Goal: Task Accomplishment & Management: Manage account settings

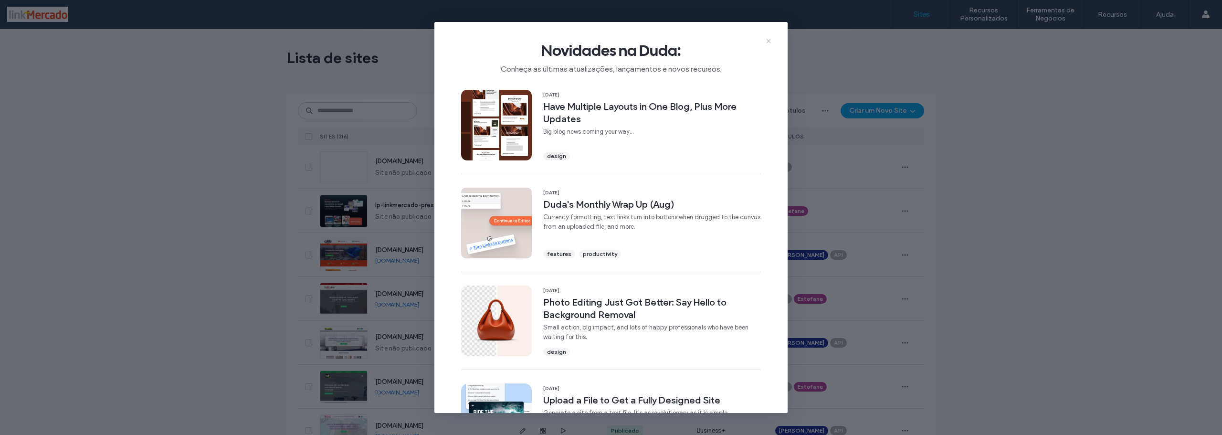
click at [770, 42] on icon at bounding box center [769, 41] width 8 height 8
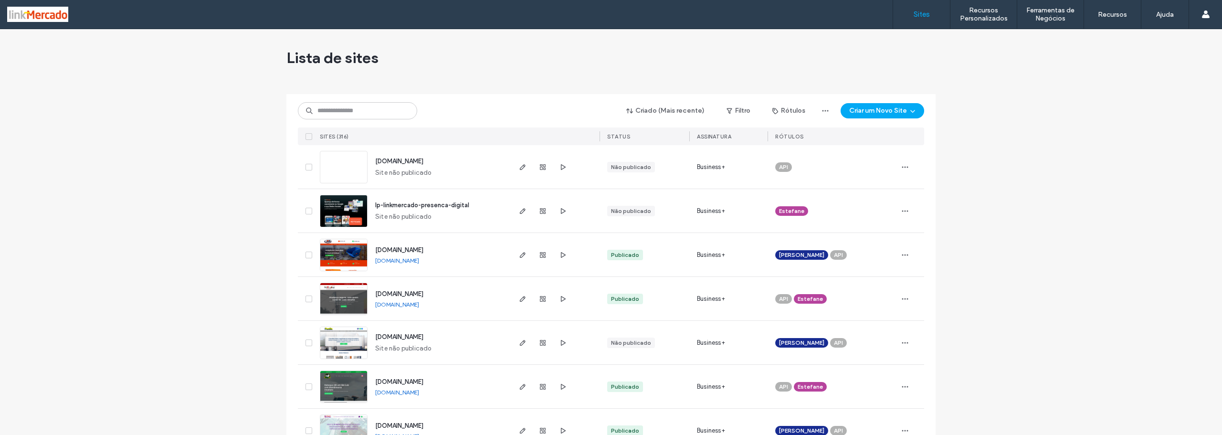
scroll to position [48, 0]
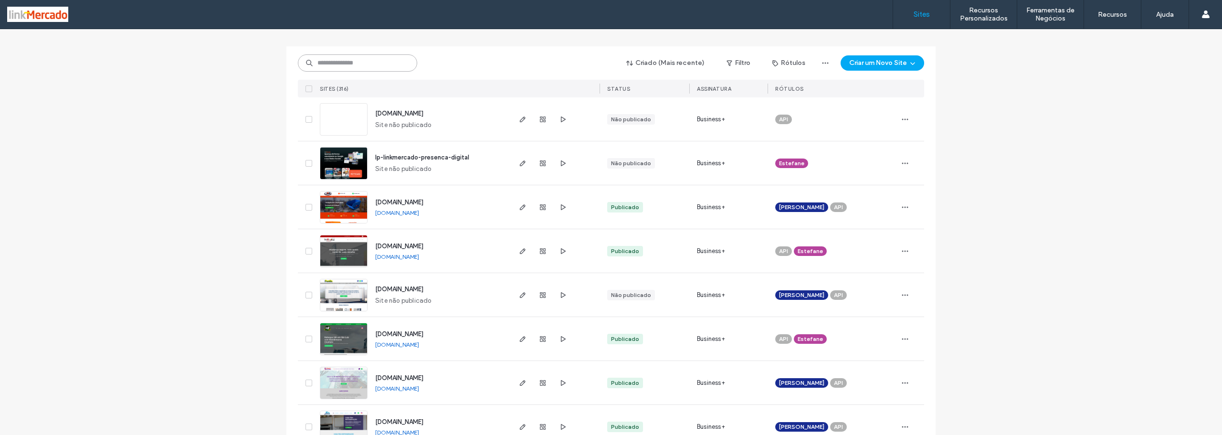
click at [342, 62] on input at bounding box center [357, 62] width 119 height 17
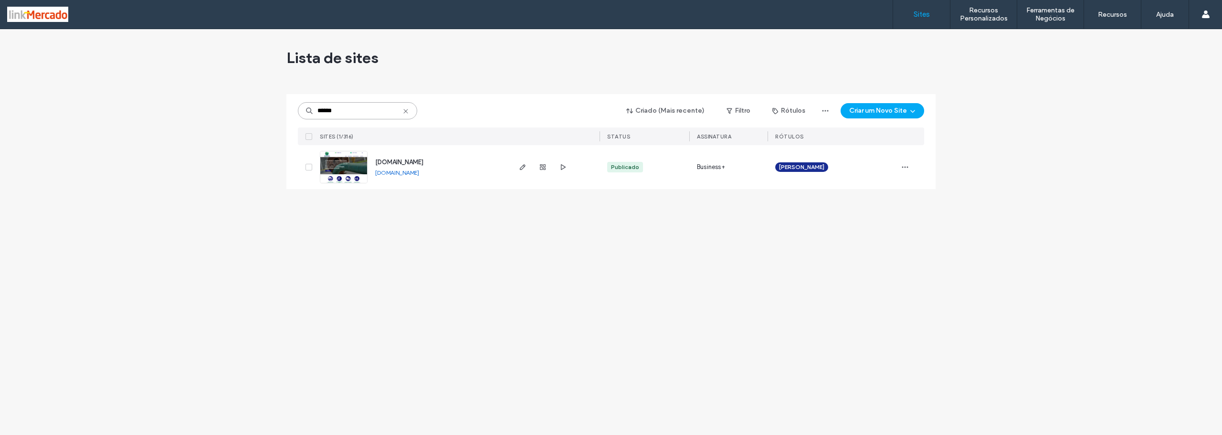
scroll to position [0, 0]
type input "******"
click at [337, 162] on img at bounding box center [343, 183] width 47 height 65
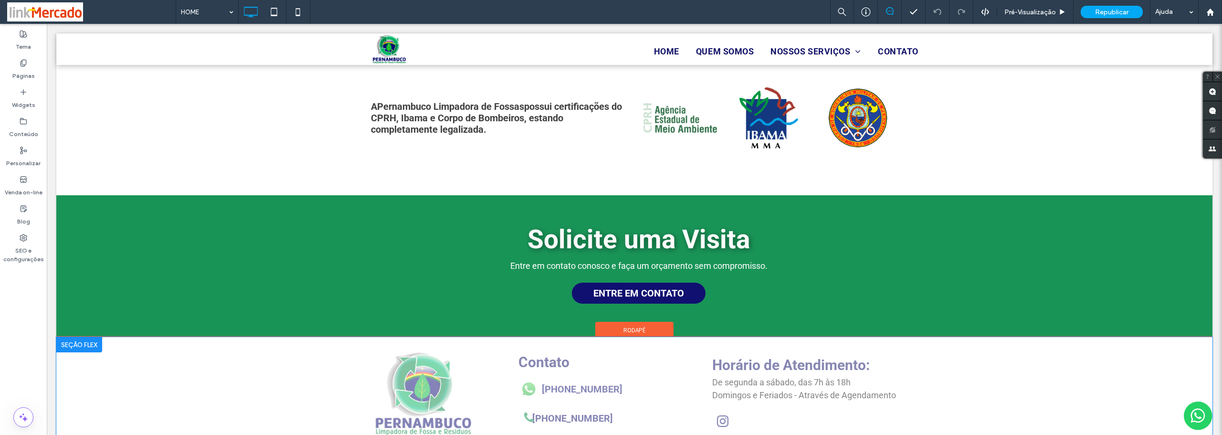
scroll to position [1002, 0]
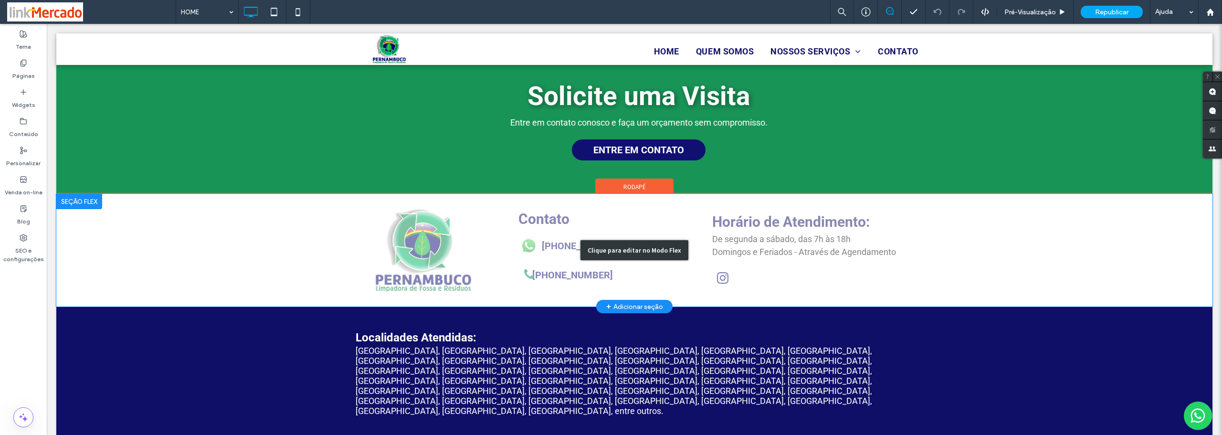
click at [543, 276] on div "Clique para editar no Modo Flex" at bounding box center [634, 250] width 1156 height 113
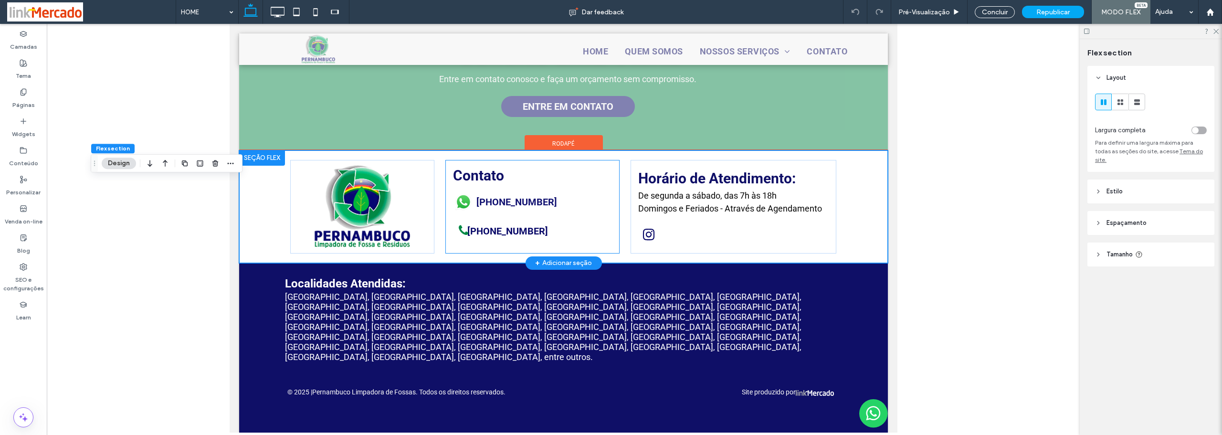
scroll to position [819, 0]
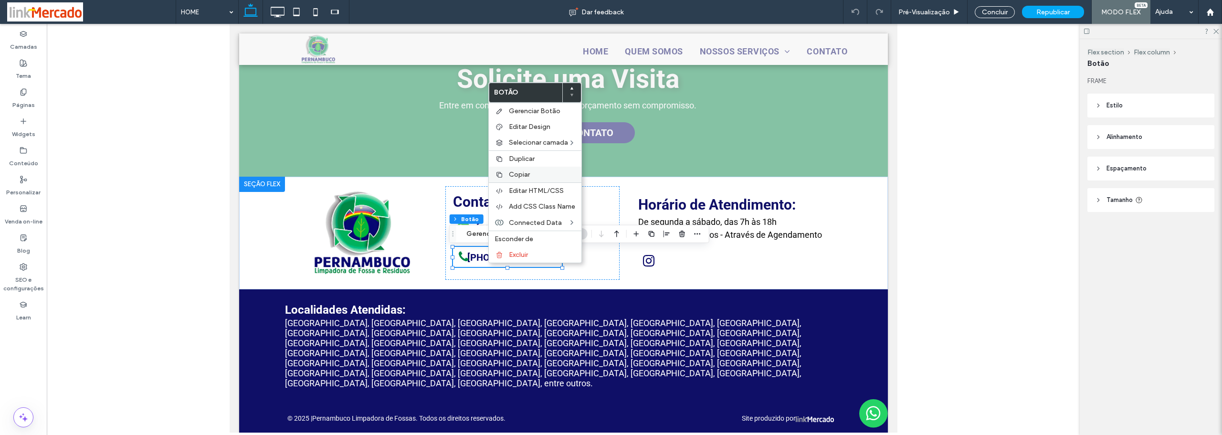
click at [517, 177] on span "Copiar" at bounding box center [519, 174] width 21 height 8
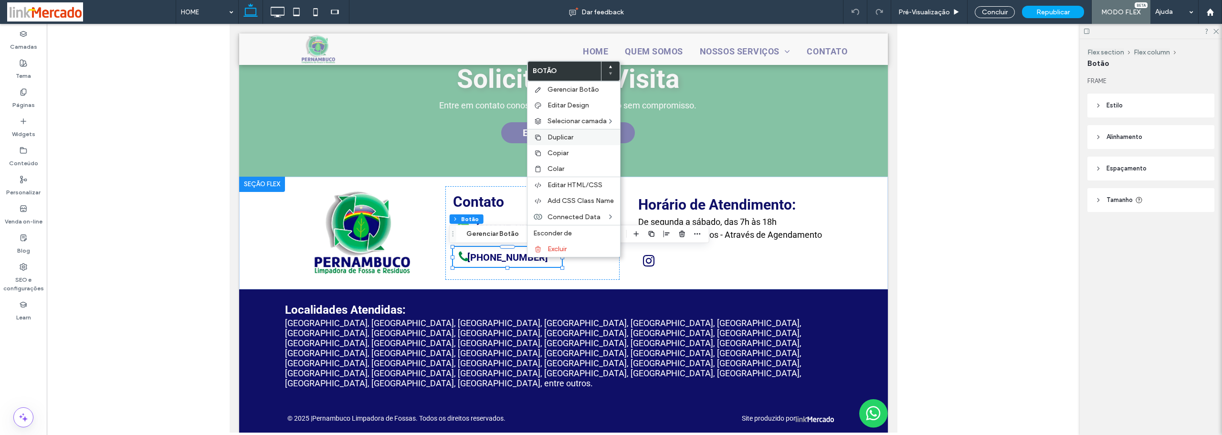
click at [551, 138] on span "Duplicar" at bounding box center [561, 137] width 26 height 8
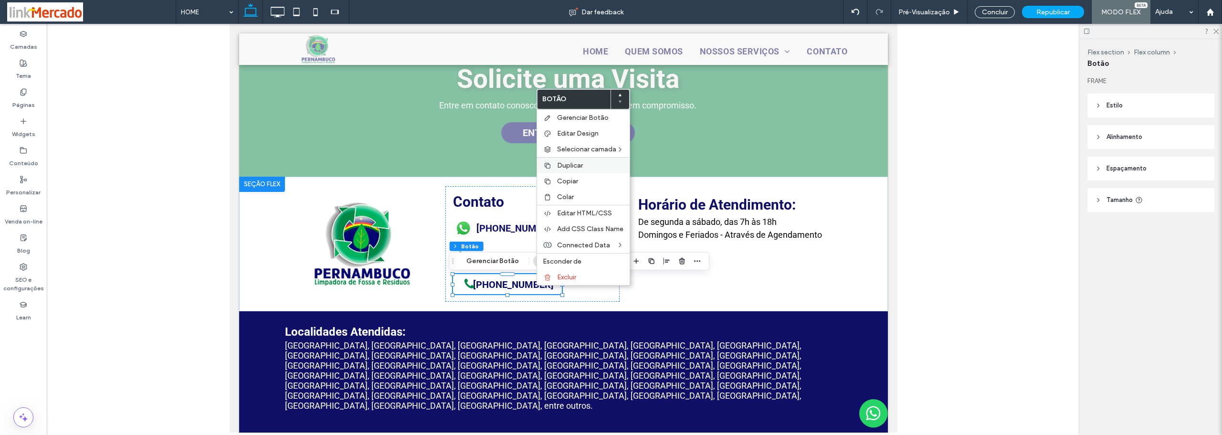
click at [561, 164] on span "Duplicar" at bounding box center [570, 165] width 26 height 8
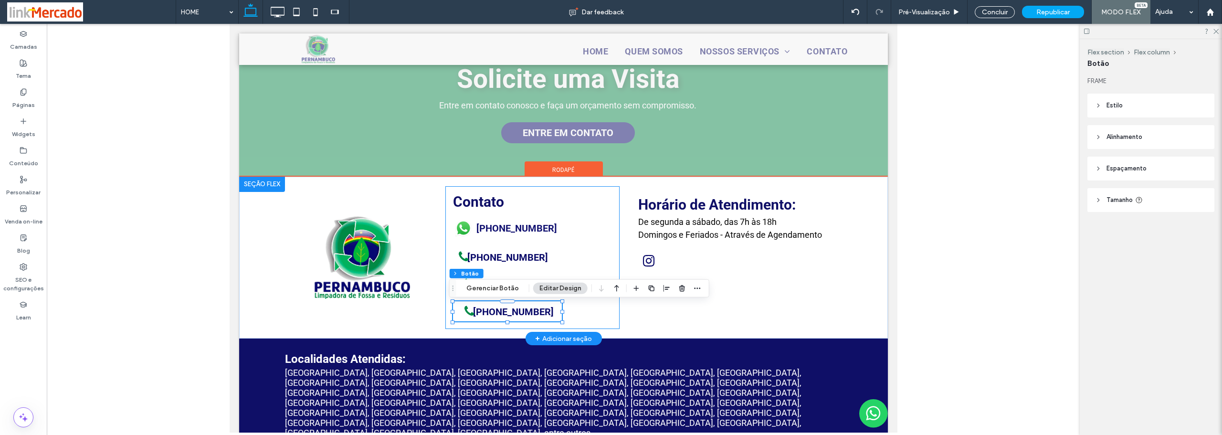
click at [579, 242] on div "Contato (81) 98882-1941 (81) 3771-8613 (81) 3771-8613 (81) 3771-8613" at bounding box center [532, 257] width 174 height 143
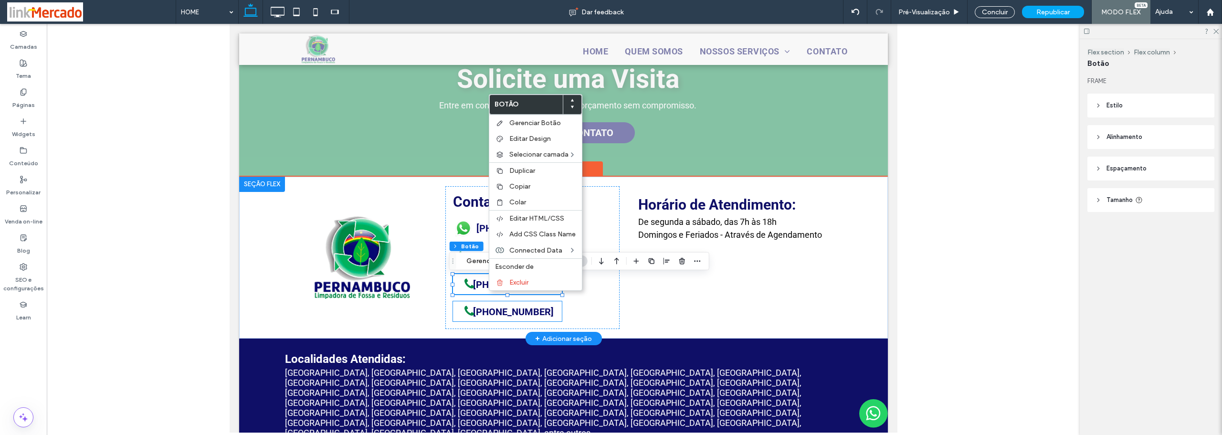
click at [454, 321] on link "(81) 3771-8613" at bounding box center [507, 311] width 109 height 20
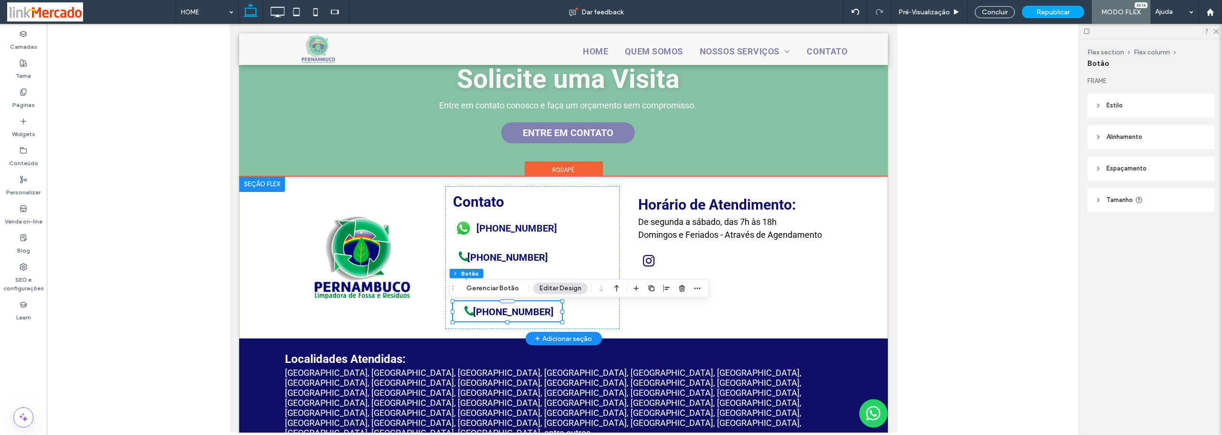
click at [454, 321] on link "(81) 3771-8613" at bounding box center [507, 311] width 109 height 20
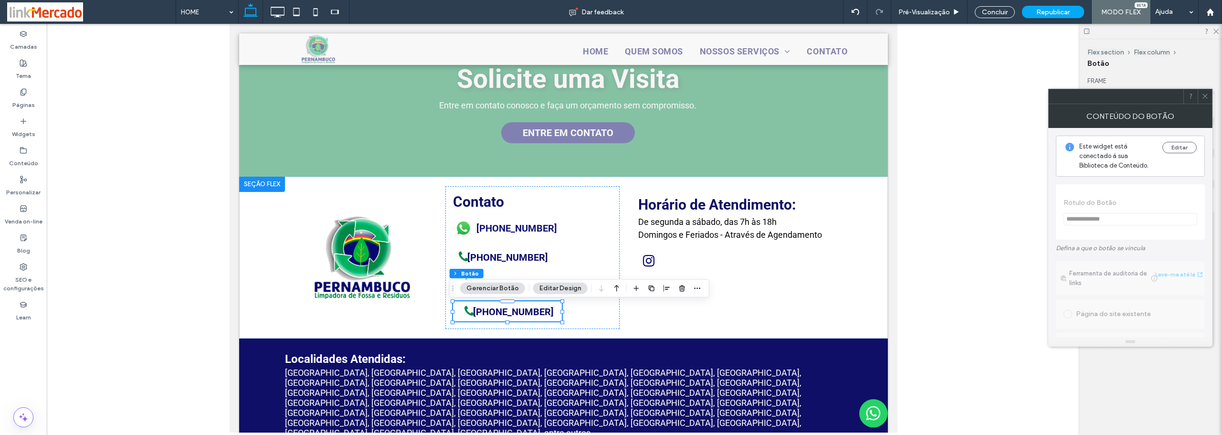
click at [1205, 101] on span at bounding box center [1204, 96] width 7 height 14
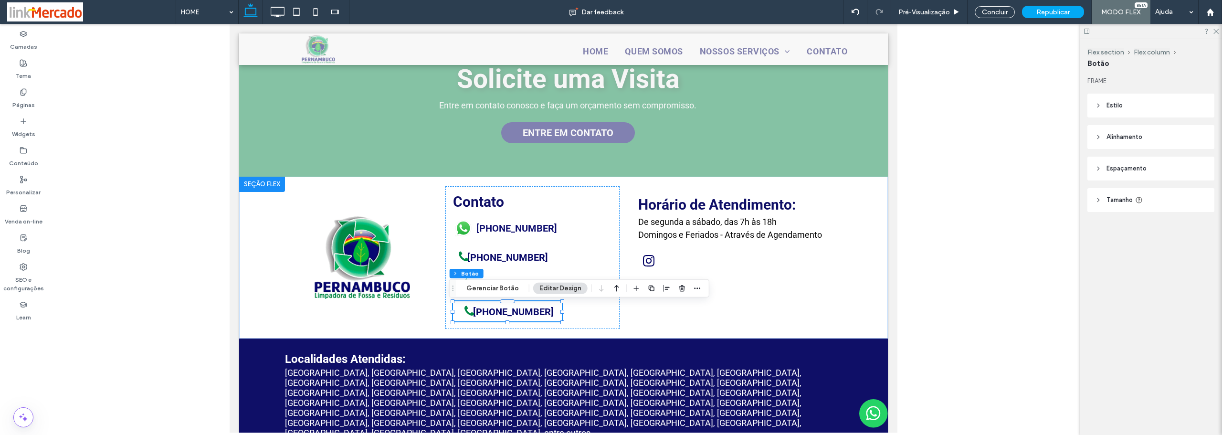
click at [1118, 169] on span "Espaçamento" at bounding box center [1126, 169] width 40 height 10
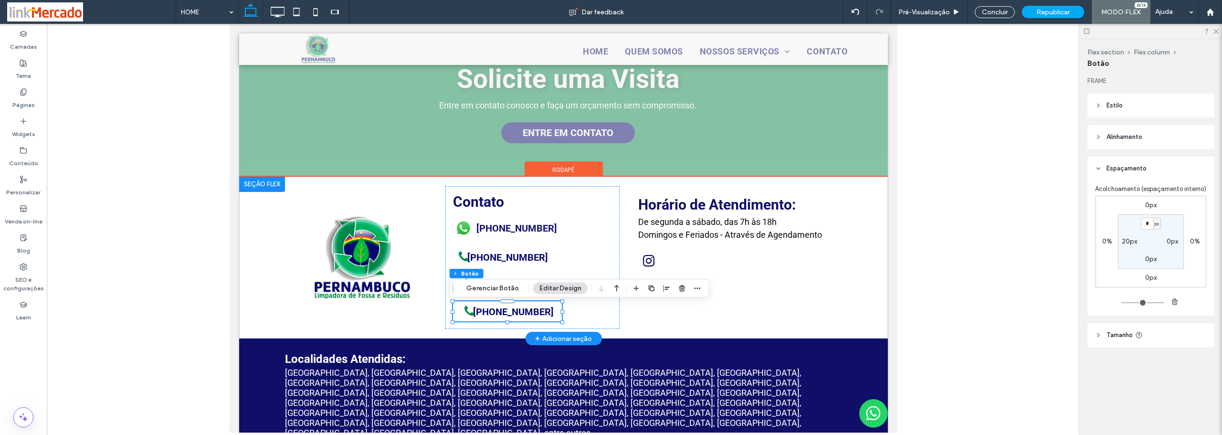
click at [523, 315] on span "(81) 3771-8613" at bounding box center [512, 311] width 87 height 21
click at [1115, 137] on span "Alinhamento" at bounding box center [1124, 137] width 36 height 10
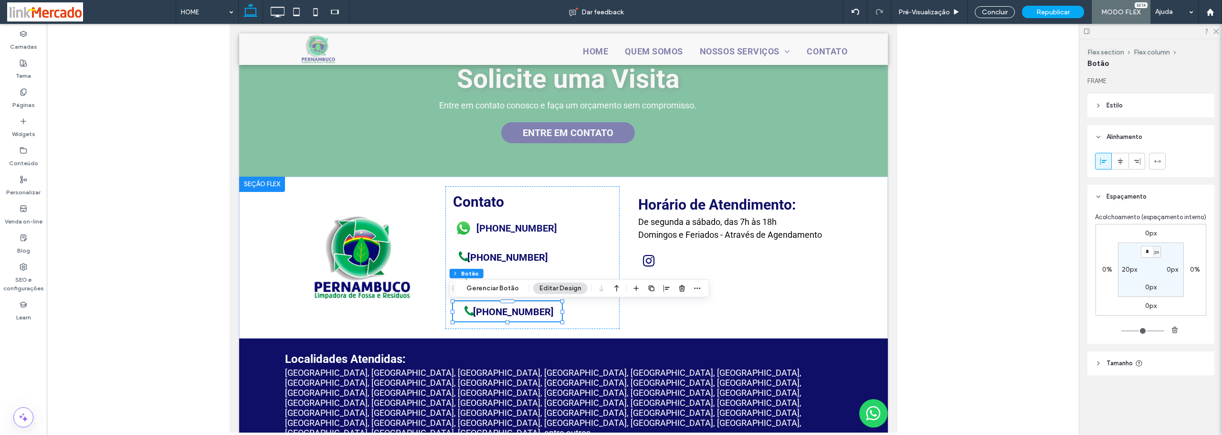
click at [1106, 166] on span at bounding box center [1104, 161] width 8 height 16
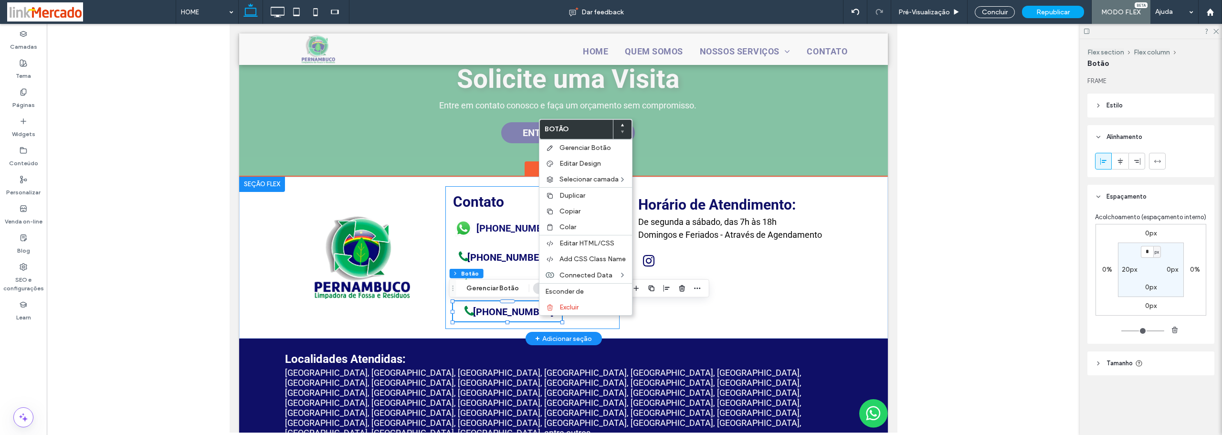
click at [580, 323] on div "Contato (81) 98882-1941 (81) 3771-8613 (81) 3771-8613 (81) 3771-8613" at bounding box center [532, 257] width 174 height 143
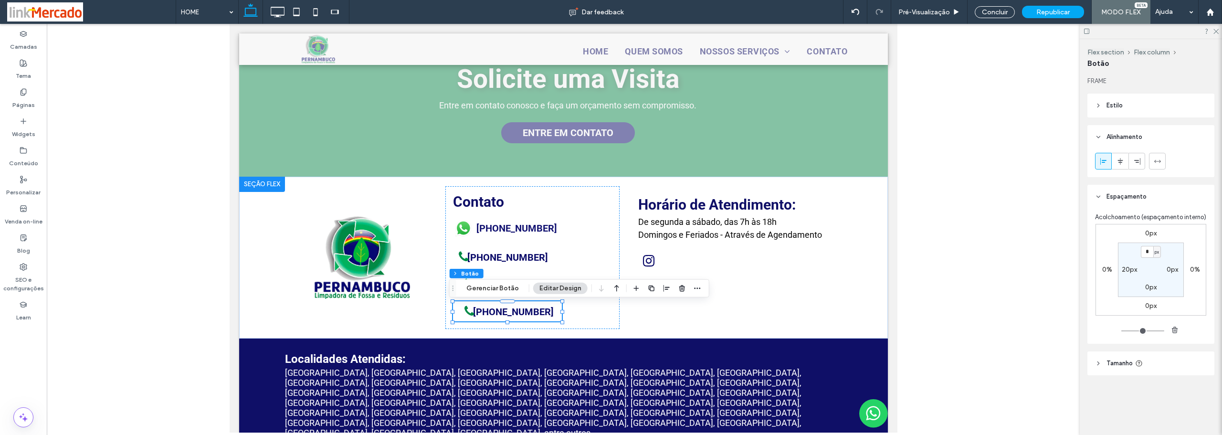
click at [530, 315] on span "(81) 3771-8613" at bounding box center [512, 311] width 87 height 21
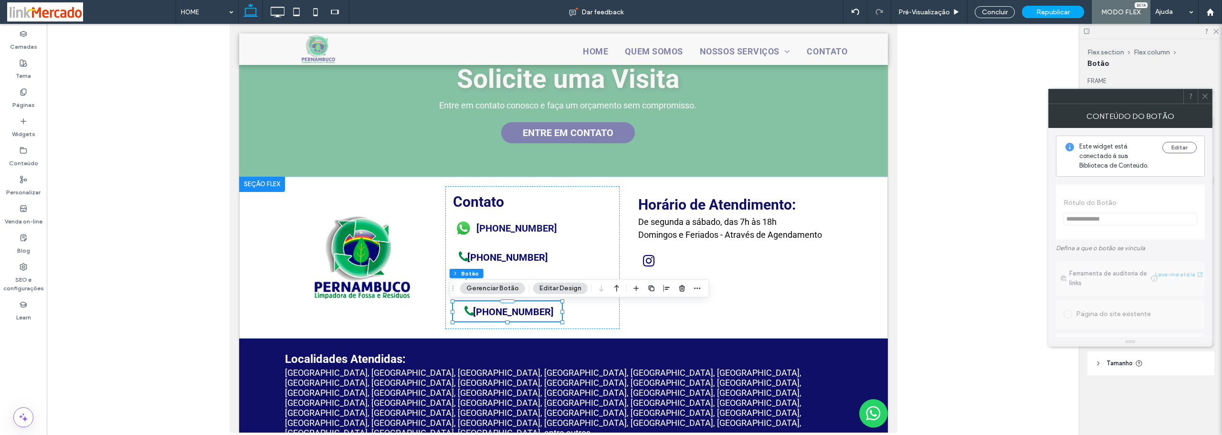
click at [1198, 102] on div at bounding box center [1205, 96] width 14 height 14
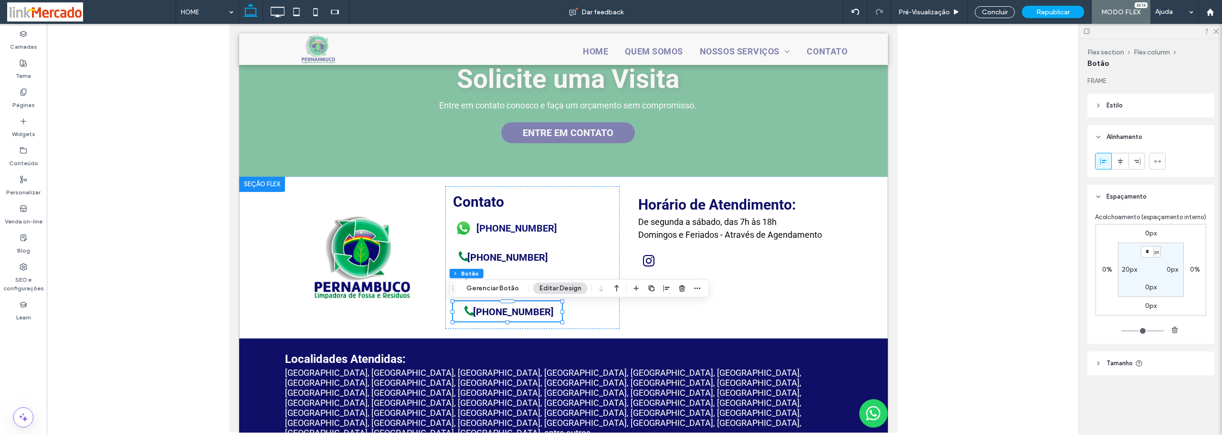
click at [1113, 102] on span "Estilo" at bounding box center [1114, 106] width 16 height 10
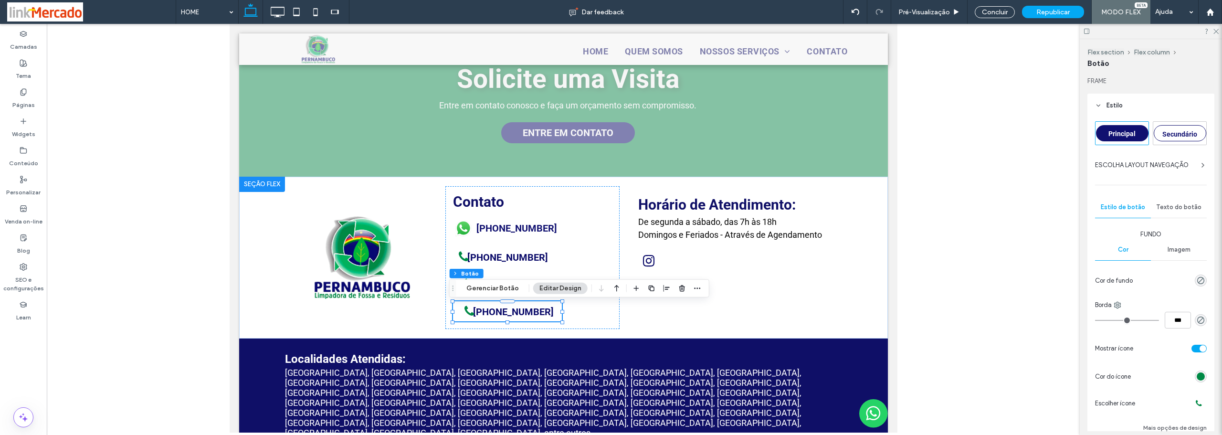
click at [1169, 213] on div "Texto do botão" at bounding box center [1179, 207] width 56 height 21
click at [1160, 409] on icon at bounding box center [1165, 405] width 10 height 10
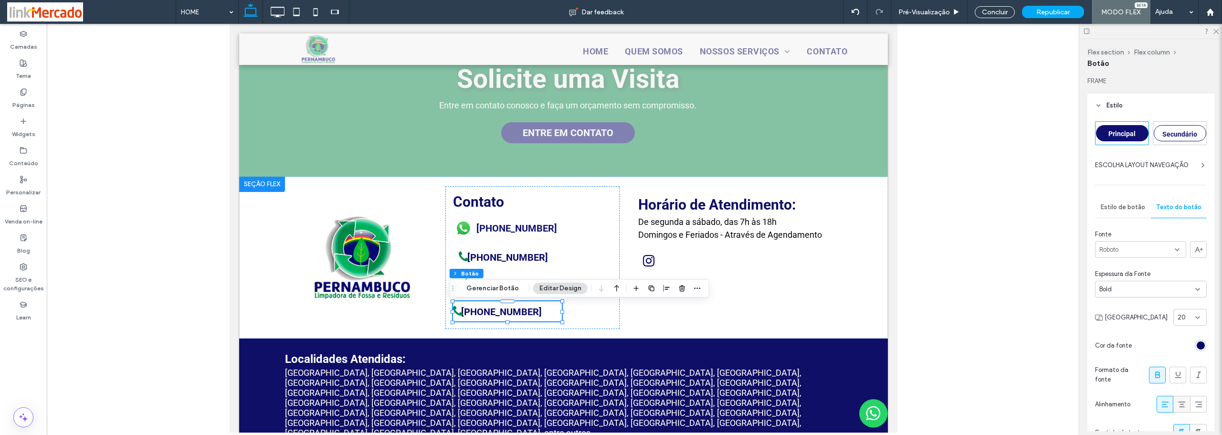
click at [1180, 401] on icon at bounding box center [1182, 405] width 10 height 10
click at [573, 307] on div "Contato (81) 98882-1941 (81) 3771-8613 (81) 3771-8613 (81) 3771-8613" at bounding box center [532, 257] width 174 height 143
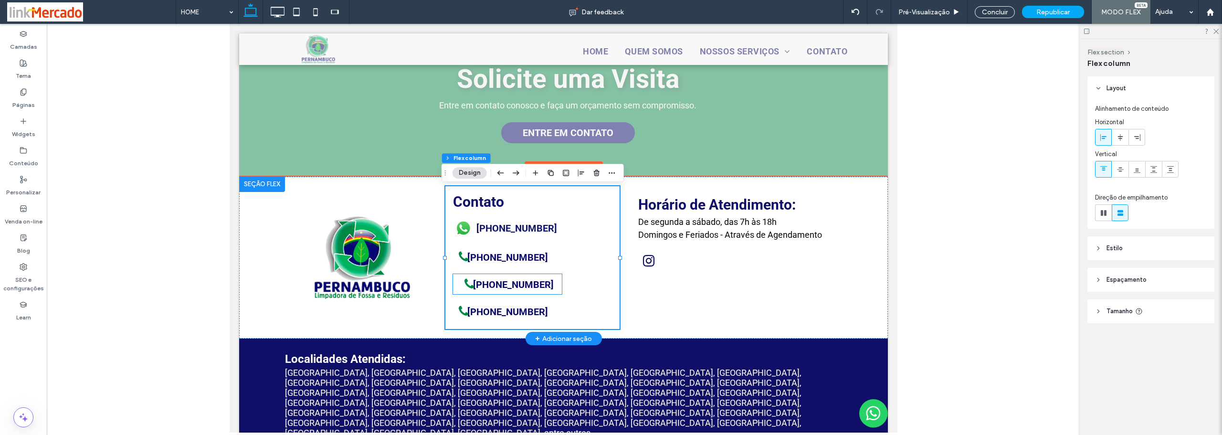
click at [501, 295] on span "(81) 3771-8613" at bounding box center [512, 284] width 87 height 21
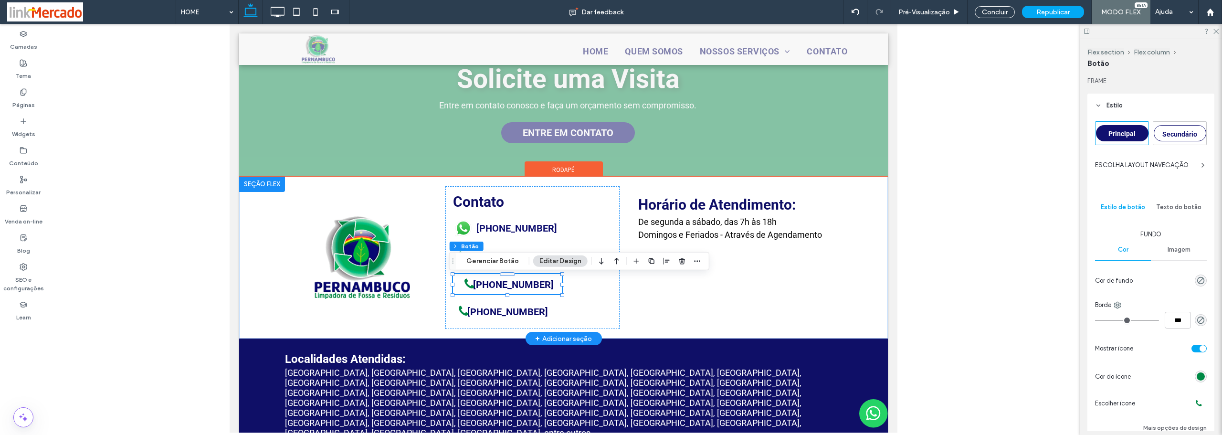
click at [501, 295] on span "(81) 3771-8613" at bounding box center [512, 284] width 87 height 21
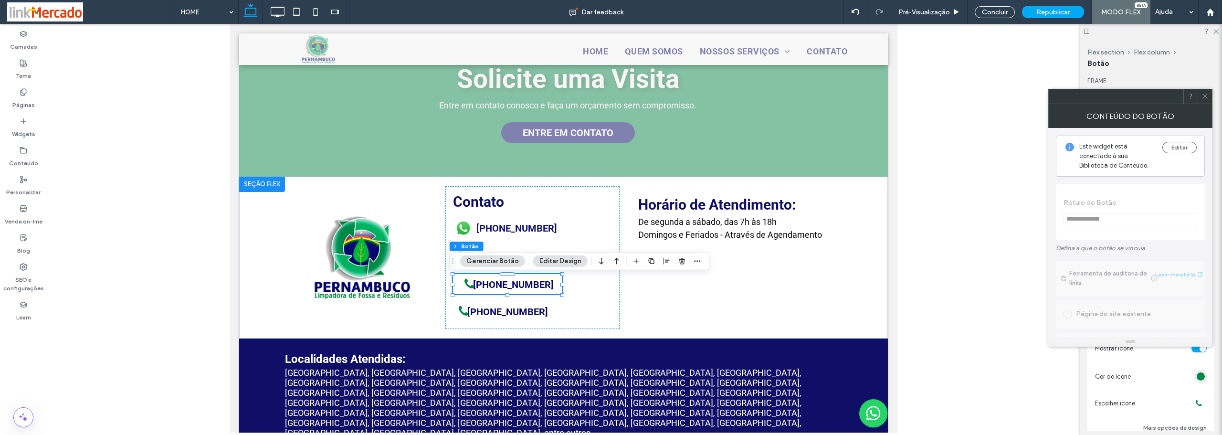
click at [1206, 100] on span at bounding box center [1204, 96] width 7 height 14
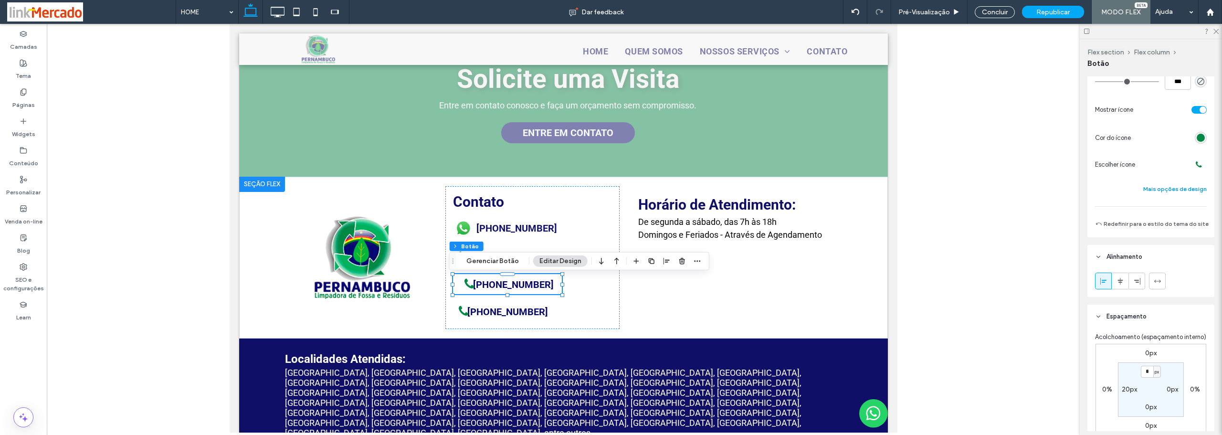
scroll to position [48, 0]
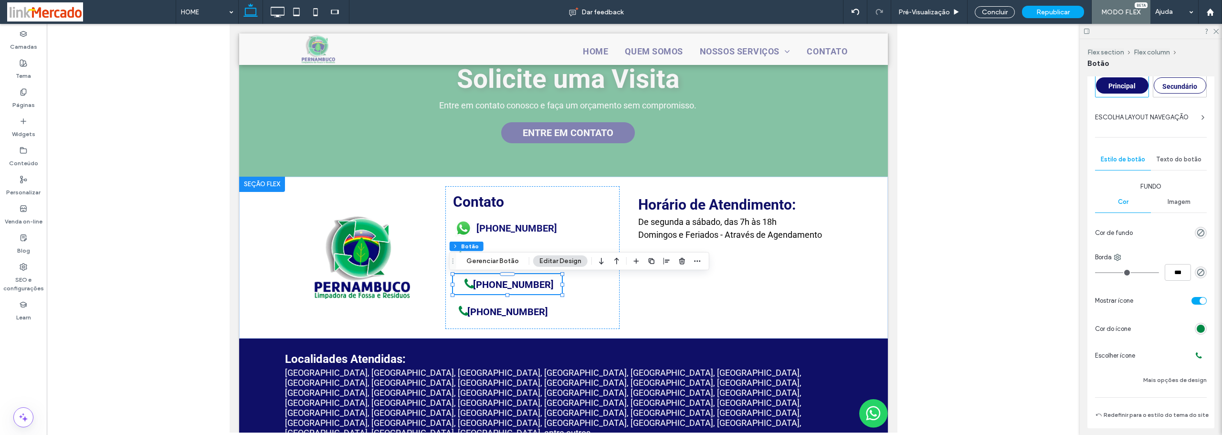
click at [1170, 162] on span "Texto do botão" at bounding box center [1178, 160] width 45 height 8
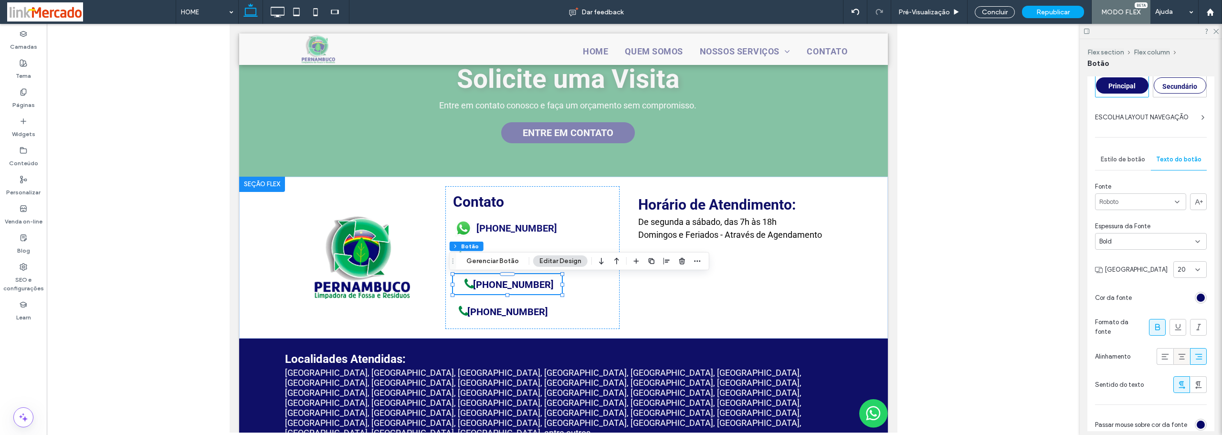
click at [1174, 359] on div at bounding box center [1182, 356] width 16 height 16
click at [577, 304] on div "Contato (81) 98882-1941 (81) 3771-8613 (81) 3771-8613 (81) 3771-8613" at bounding box center [532, 257] width 174 height 143
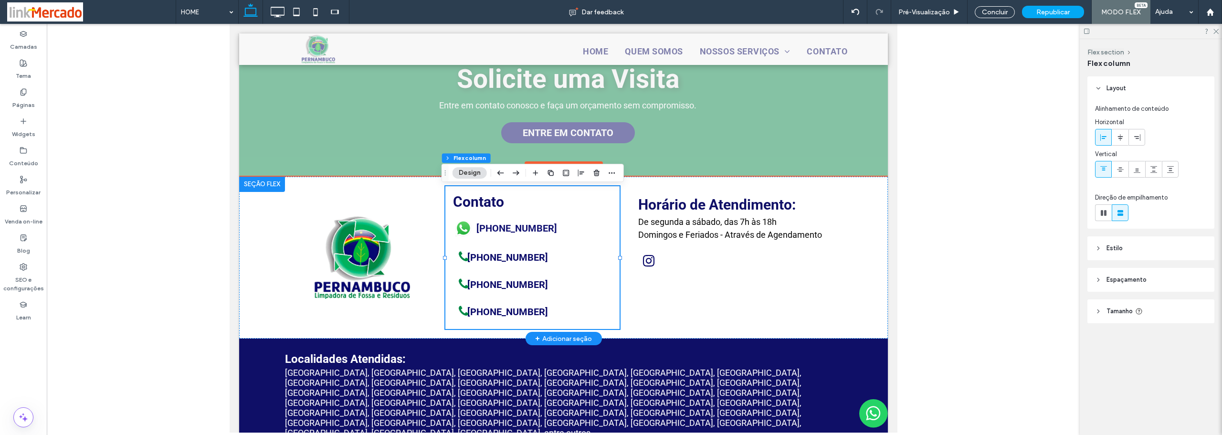
click at [603, 321] on div "Contato (81) 98882-1941 (81) 3771-8613 (81) 3771-8613 (81) 3771-8613" at bounding box center [532, 257] width 174 height 143
click at [1116, 246] on span "Estilo" at bounding box center [1114, 248] width 16 height 10
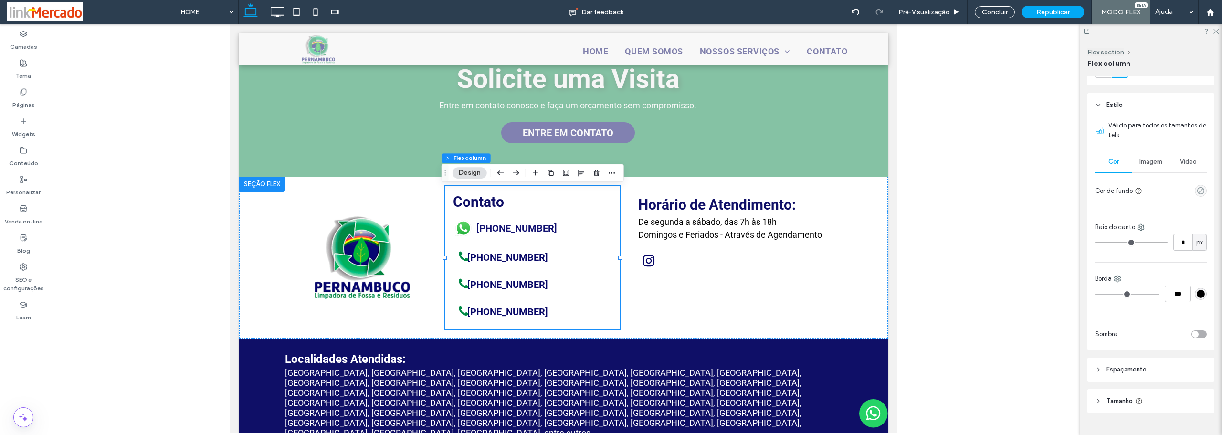
scroll to position [163, 0]
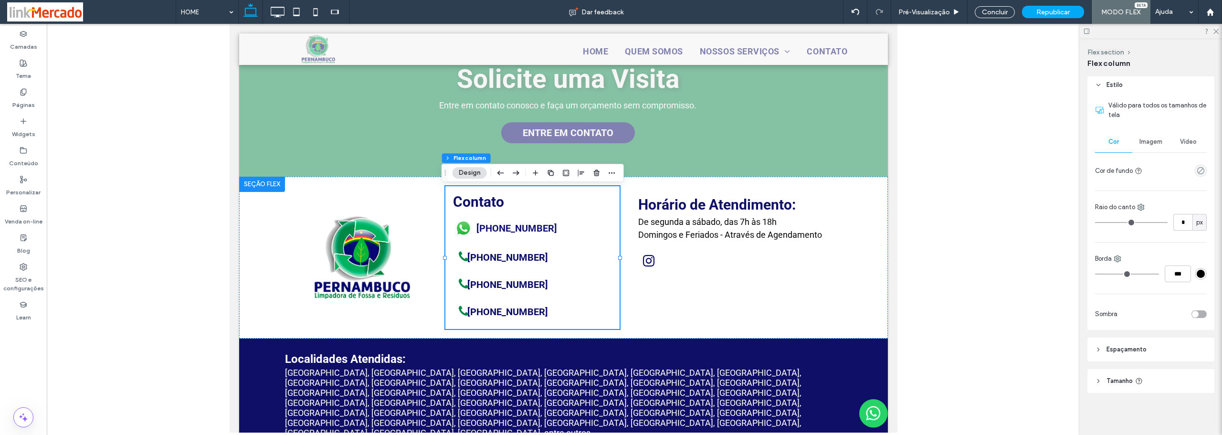
click at [1127, 350] on span "Espaçamento" at bounding box center [1126, 350] width 40 height 10
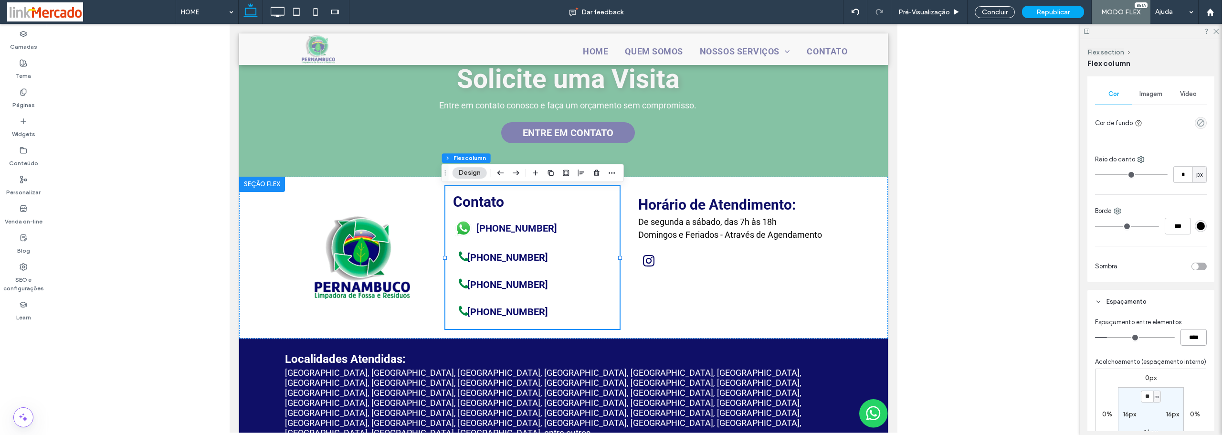
drag, startPoint x: 1178, startPoint y: 343, endPoint x: 1144, endPoint y: 361, distance: 38.7
click at [1146, 360] on div "Espaçamento entre elementos **** Acolchoamento (espaçamento interno) 0px 0% 0px…" at bounding box center [1151, 398] width 112 height 163
type input "**"
type input "****"
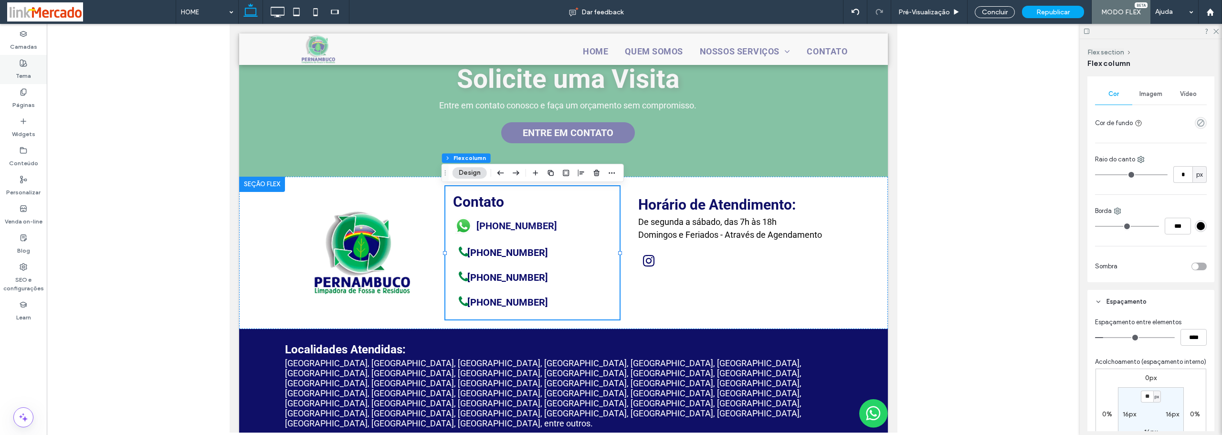
click at [27, 72] on label "Tema" at bounding box center [23, 73] width 15 height 13
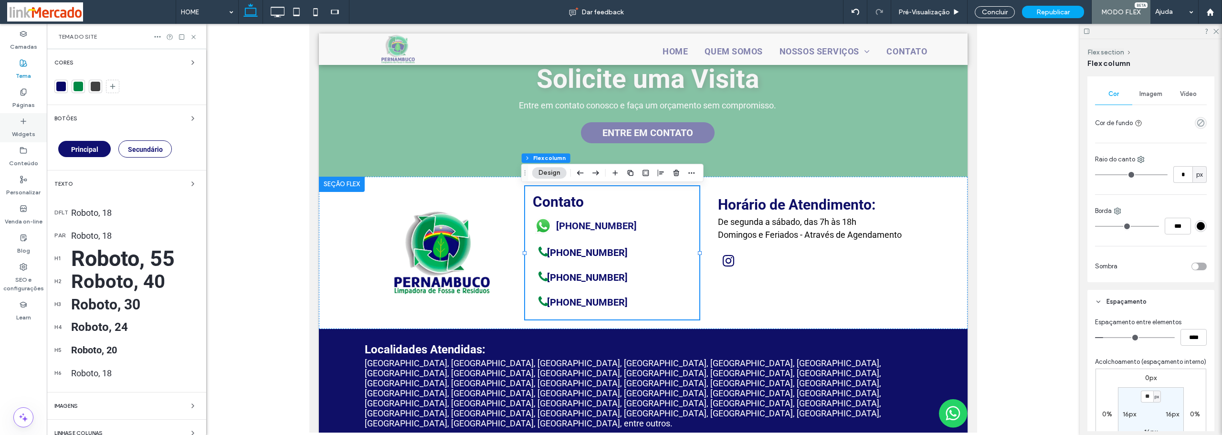
click at [19, 130] on label "Widgets" at bounding box center [23, 131] width 23 height 13
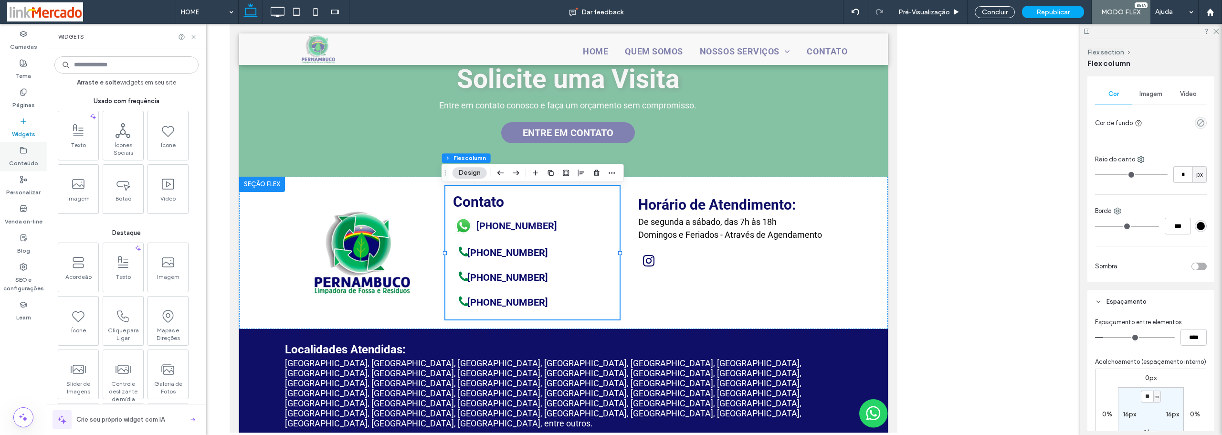
click at [22, 154] on label "Conteúdo" at bounding box center [23, 160] width 29 height 13
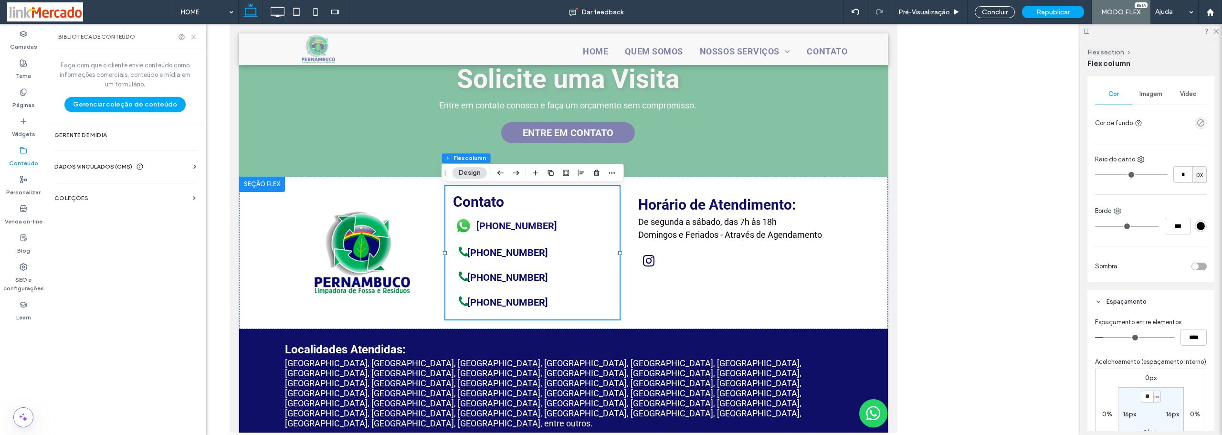
click at [69, 166] on span "DADOS VINCULADOS (CMS)" at bounding box center [93, 167] width 78 height 10
click at [86, 187] on label "Informações da empresa" at bounding box center [127, 190] width 130 height 7
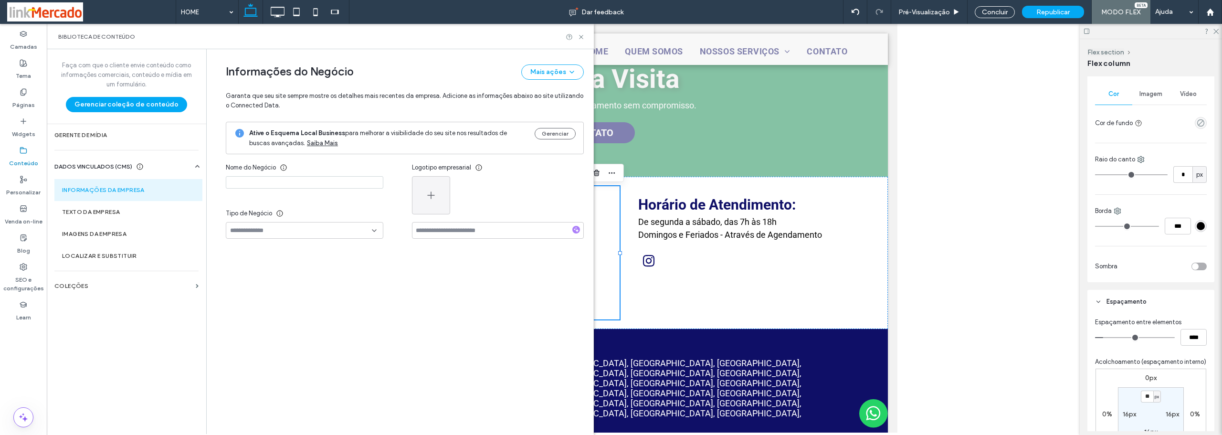
type input "**********"
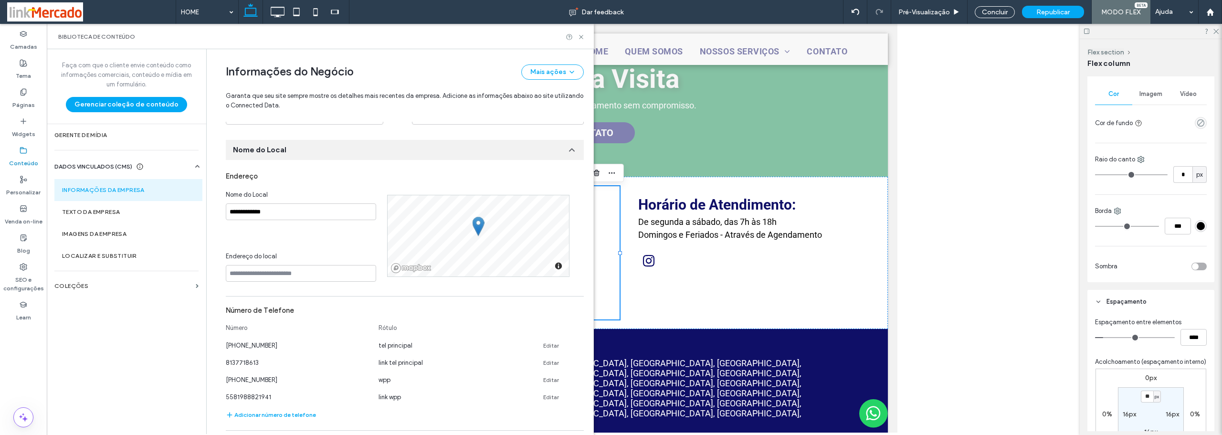
scroll to position [210, 0]
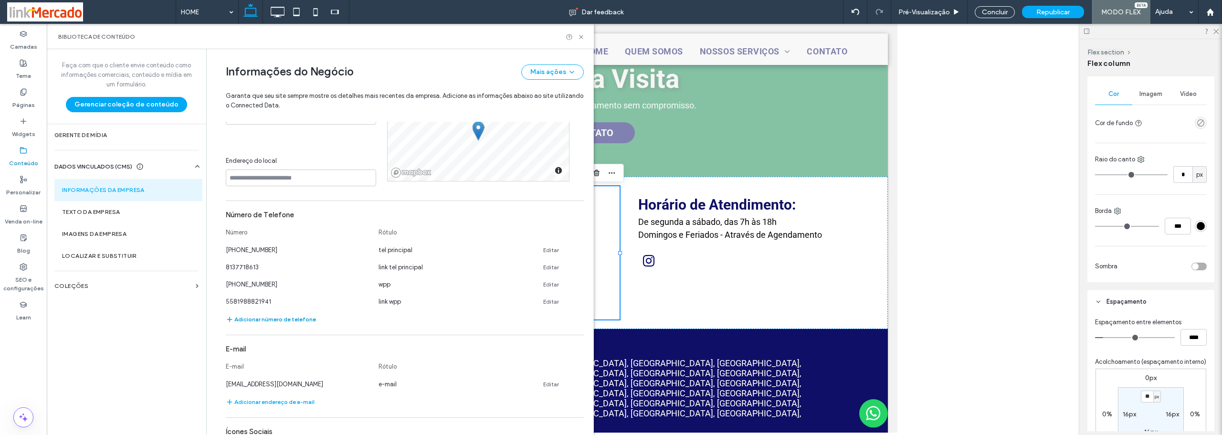
click at [240, 321] on button "Adicionar número de telefone" at bounding box center [271, 319] width 90 height 11
type input "**********"
click at [401, 314] on input at bounding box center [450, 317] width 143 height 17
type input "**********"
click at [533, 316] on button "SALVAR" at bounding box center [550, 316] width 43 height 15
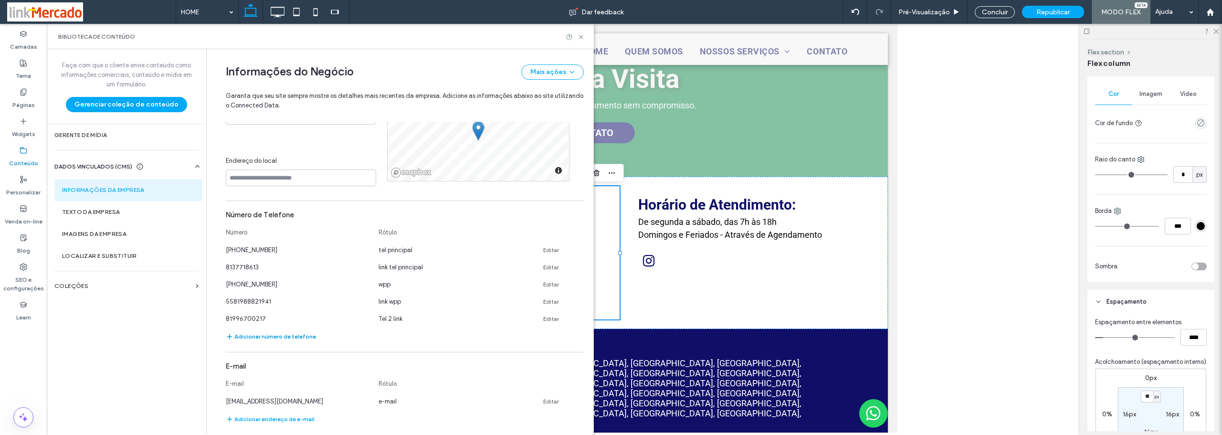
click at [264, 334] on button "Adicionar número de telefone" at bounding box center [271, 336] width 90 height 11
click at [261, 335] on input at bounding box center [297, 334] width 143 height 17
click at [226, 337] on input "**********" at bounding box center [297, 334] width 143 height 17
click at [232, 335] on input "**********" at bounding box center [297, 334] width 143 height 17
click at [253, 337] on input "**********" at bounding box center [297, 334] width 143 height 17
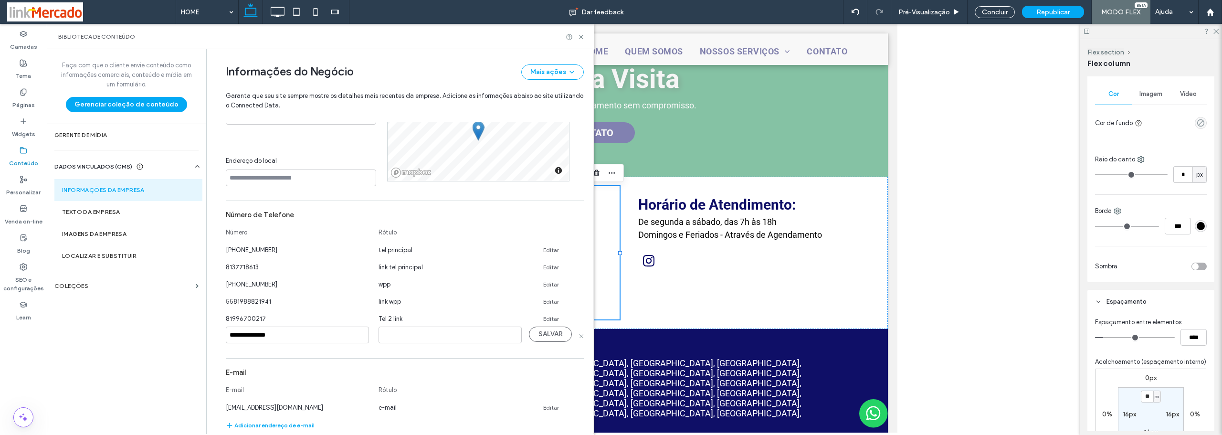
type input "**********"
click at [399, 336] on input at bounding box center [450, 334] width 143 height 17
type input "**********"
click at [552, 331] on button "SALVAR" at bounding box center [550, 333] width 43 height 15
click at [239, 354] on button "Adicionar número de telefone" at bounding box center [271, 353] width 90 height 11
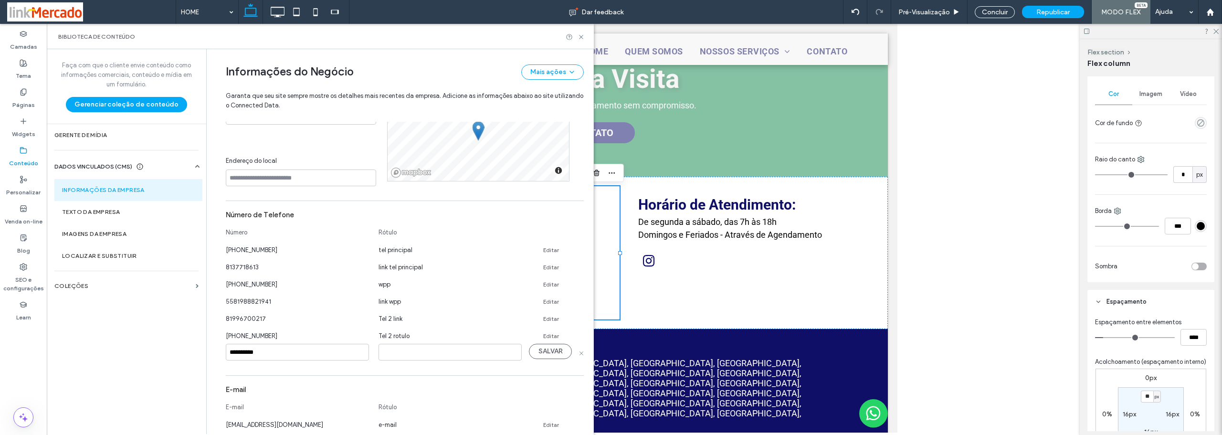
type input "**********"
click at [390, 352] on input at bounding box center [450, 352] width 143 height 17
type input "**********"
click at [545, 356] on button "SALVAR" at bounding box center [550, 351] width 43 height 15
click at [238, 369] on button "Adicionar número de telefone" at bounding box center [271, 370] width 90 height 11
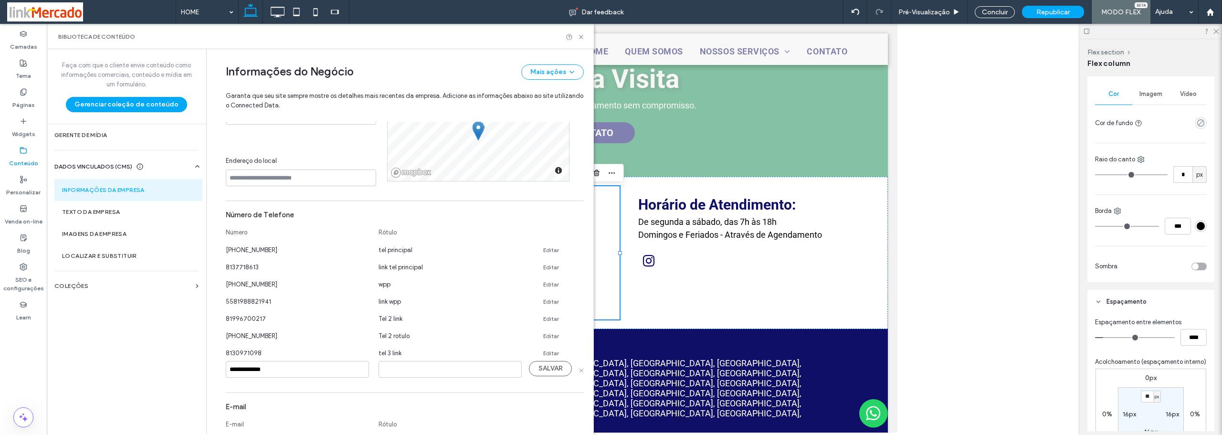
click at [251, 369] on input "**********" at bounding box center [297, 369] width 143 height 17
type input "**********"
click at [412, 371] on input at bounding box center [450, 369] width 143 height 17
type input "**********"
click at [544, 372] on button "SALVAR" at bounding box center [550, 368] width 43 height 15
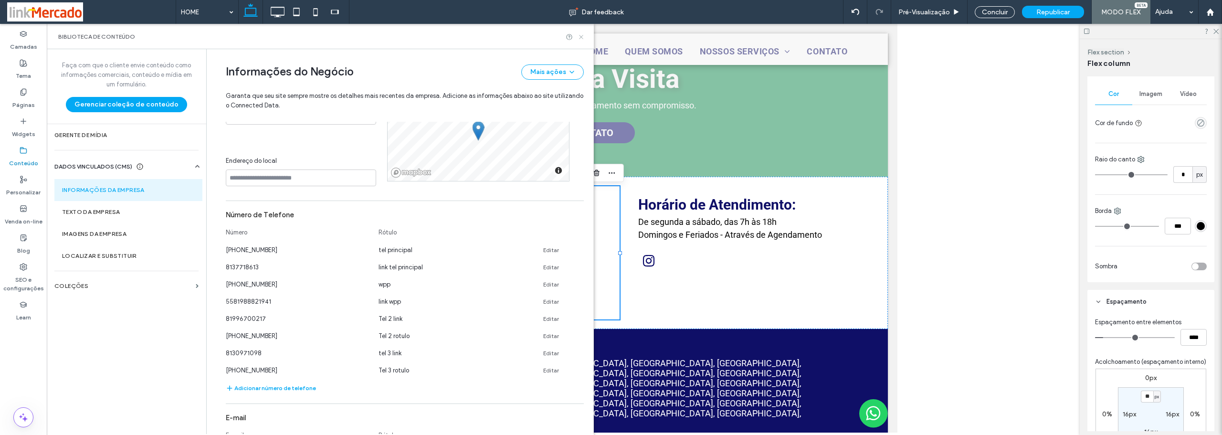
click at [580, 37] on icon at bounding box center [581, 36] width 7 height 7
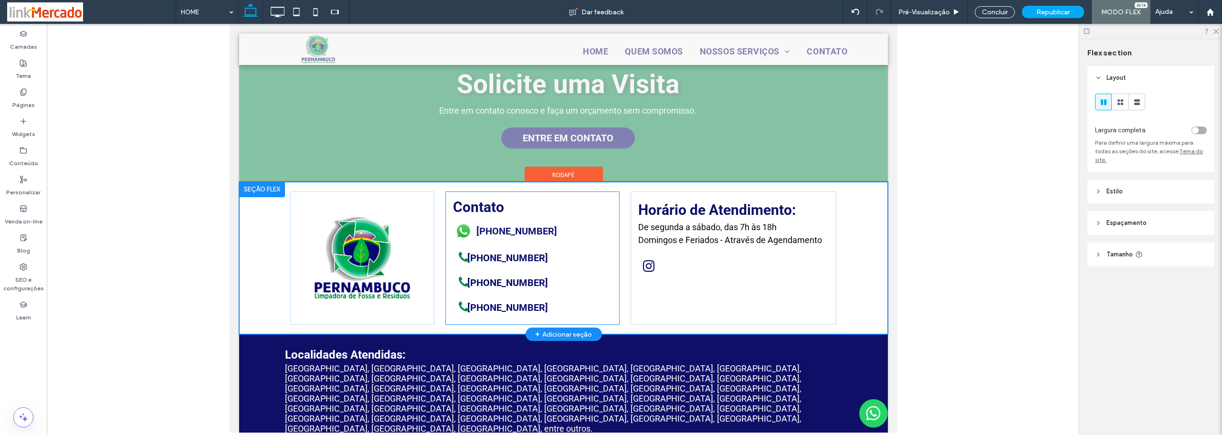
scroll to position [859, 0]
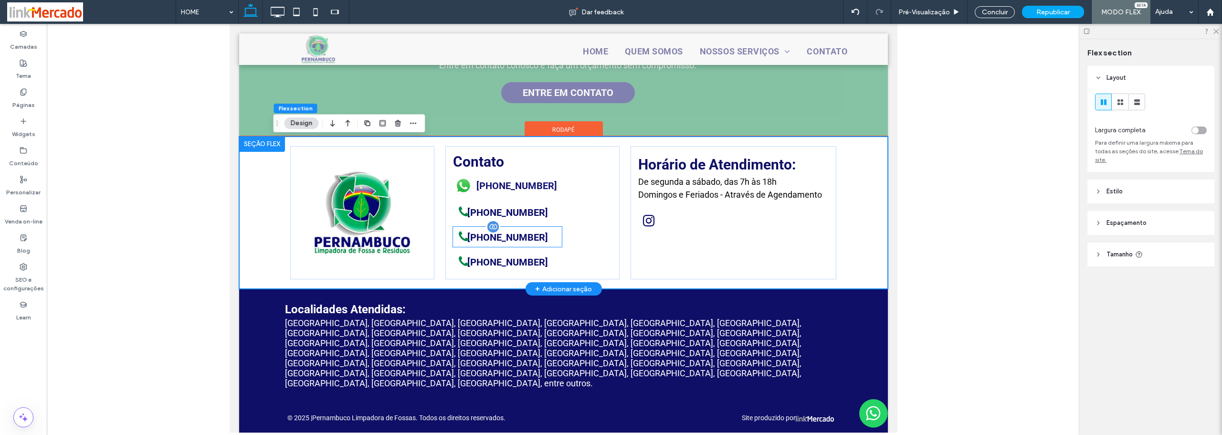
click at [528, 242] on span "(81) 3771-8613" at bounding box center [506, 237] width 87 height 21
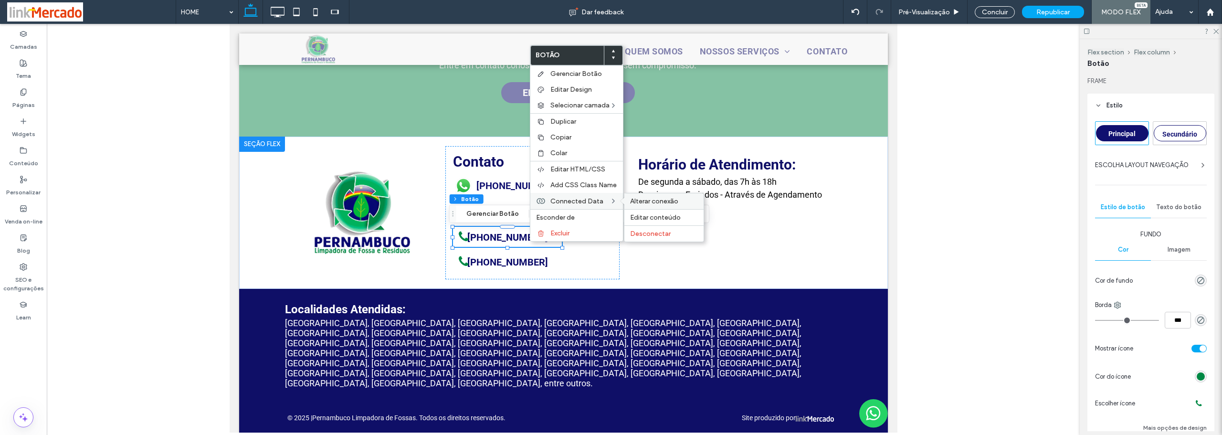
click at [633, 199] on span "Alterar conexão" at bounding box center [654, 201] width 48 height 8
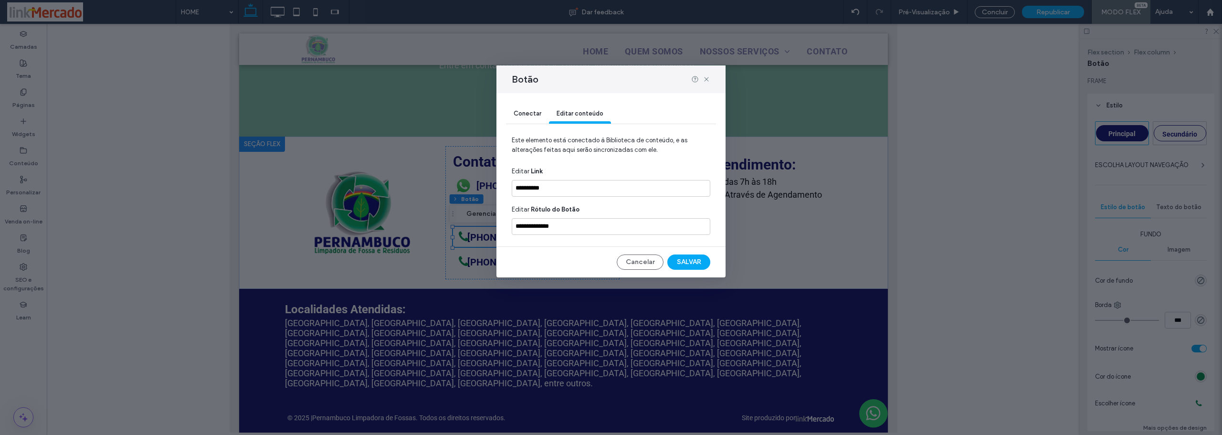
click at [522, 111] on span "Conectar" at bounding box center [528, 113] width 28 height 7
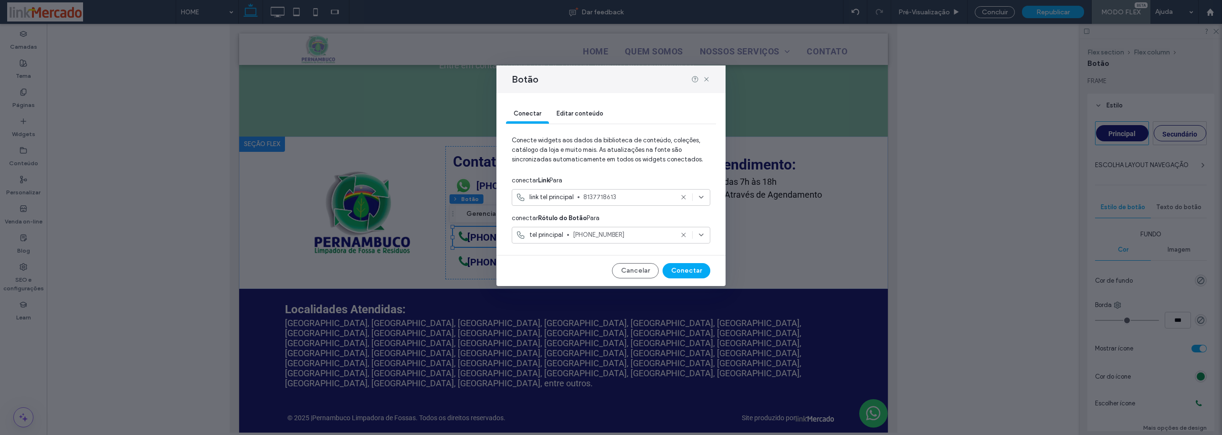
click at [555, 198] on span "link tel principal" at bounding box center [551, 197] width 44 height 10
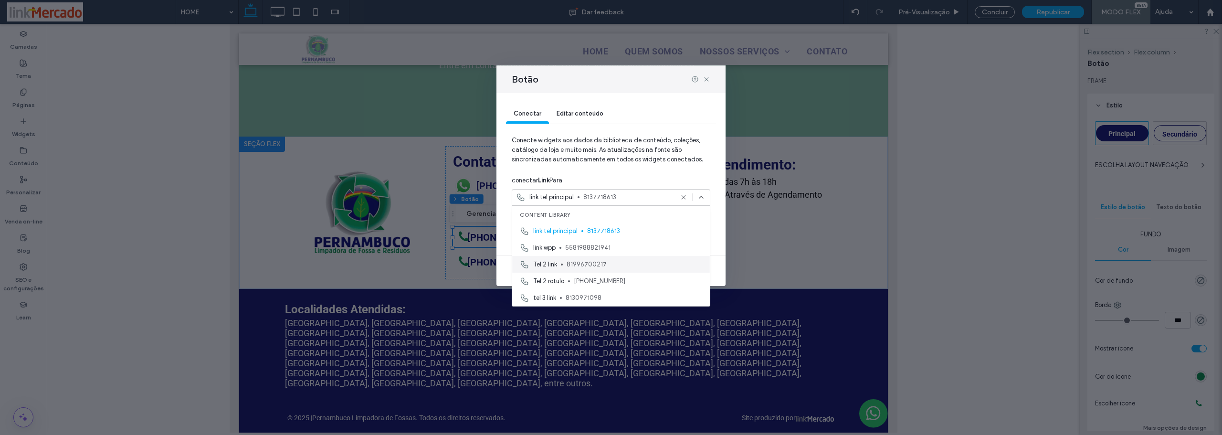
click at [568, 264] on span "81996700217" at bounding box center [635, 265] width 136 height 10
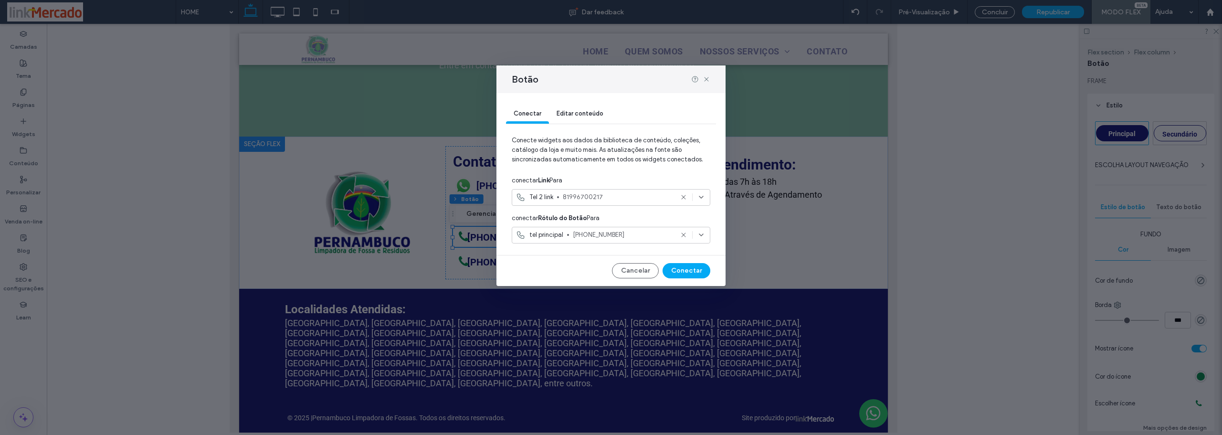
click at [551, 235] on span "tel principal" at bounding box center [546, 235] width 34 height 10
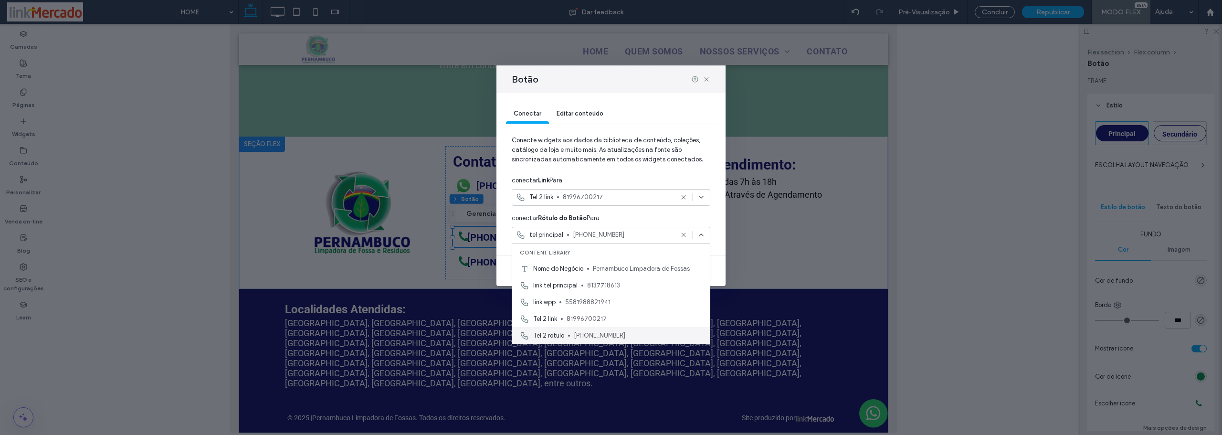
click at [565, 334] on div "Tel 2 rotulo (81) 99670-0217" at bounding box center [611, 335] width 198 height 17
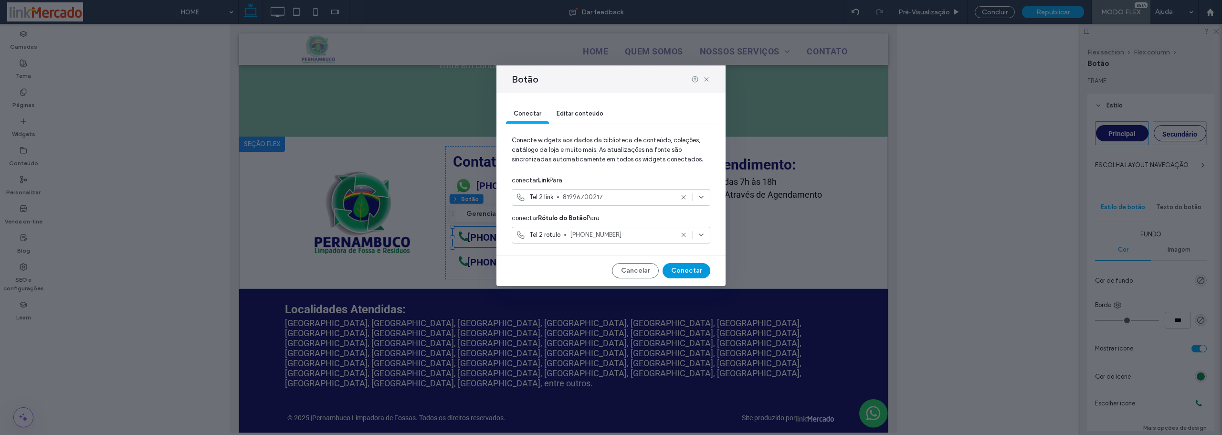
click at [680, 265] on button "Conectar" at bounding box center [687, 270] width 48 height 15
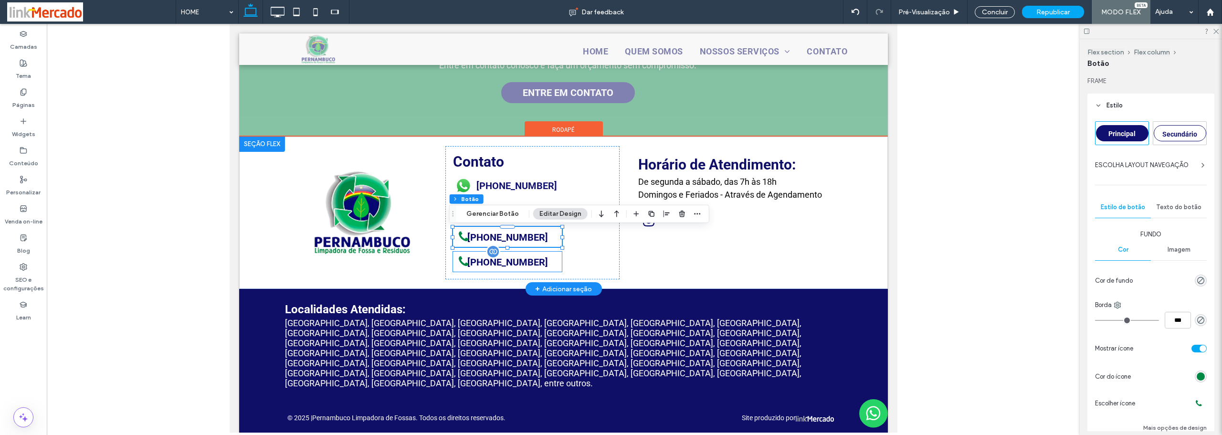
click at [518, 272] on span "(81) 3771-8613" at bounding box center [506, 262] width 87 height 21
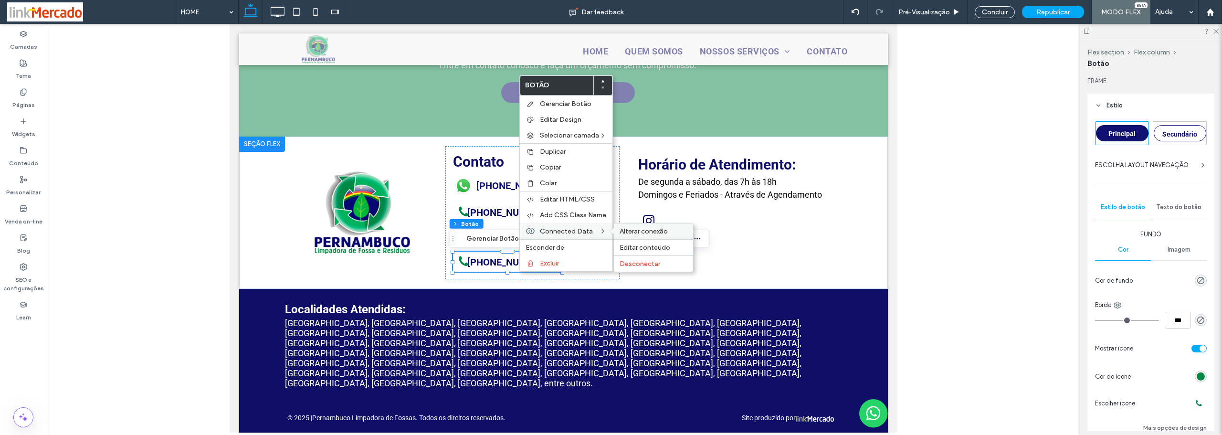
click at [650, 233] on span "Alterar conexão" at bounding box center [644, 231] width 48 height 8
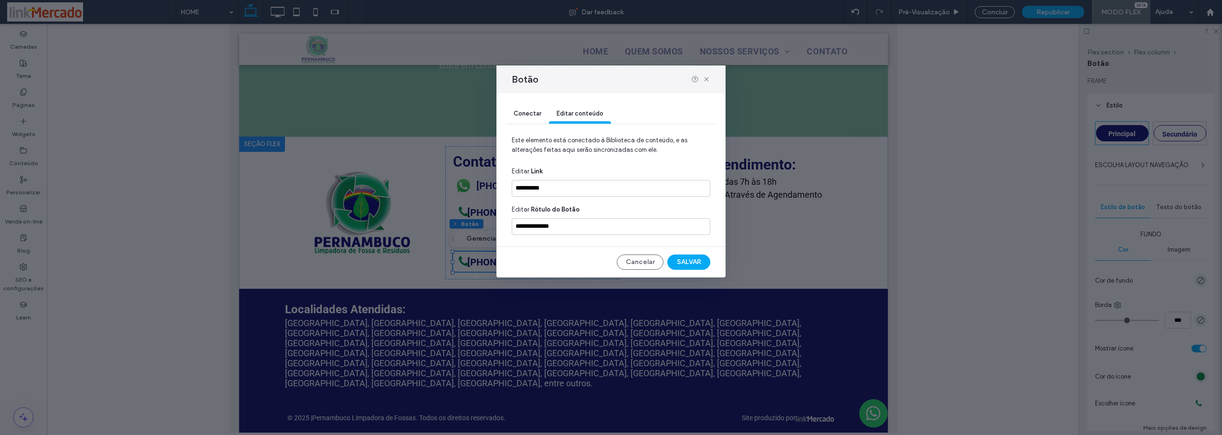
click at [535, 116] on span "Conectar" at bounding box center [528, 113] width 28 height 7
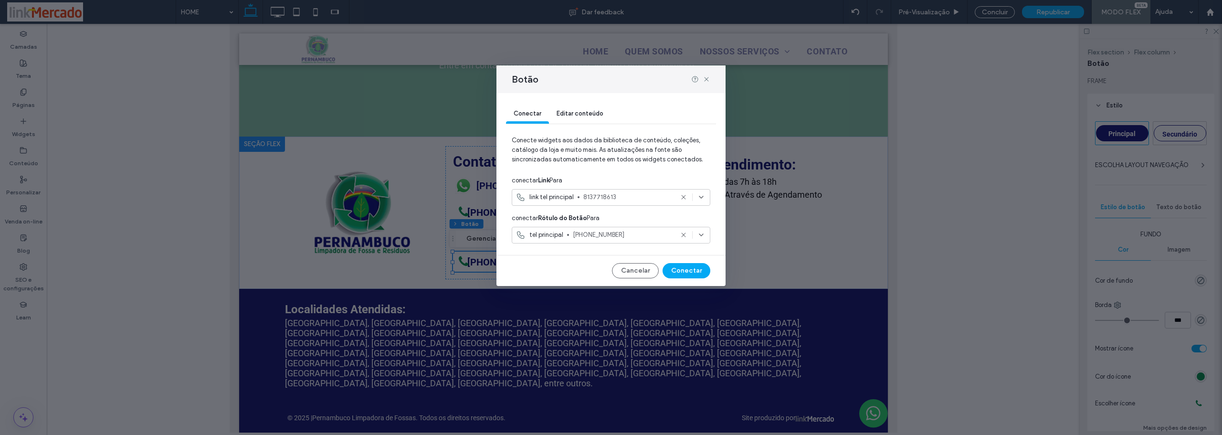
click at [538, 198] on span "link tel principal" at bounding box center [551, 197] width 44 height 10
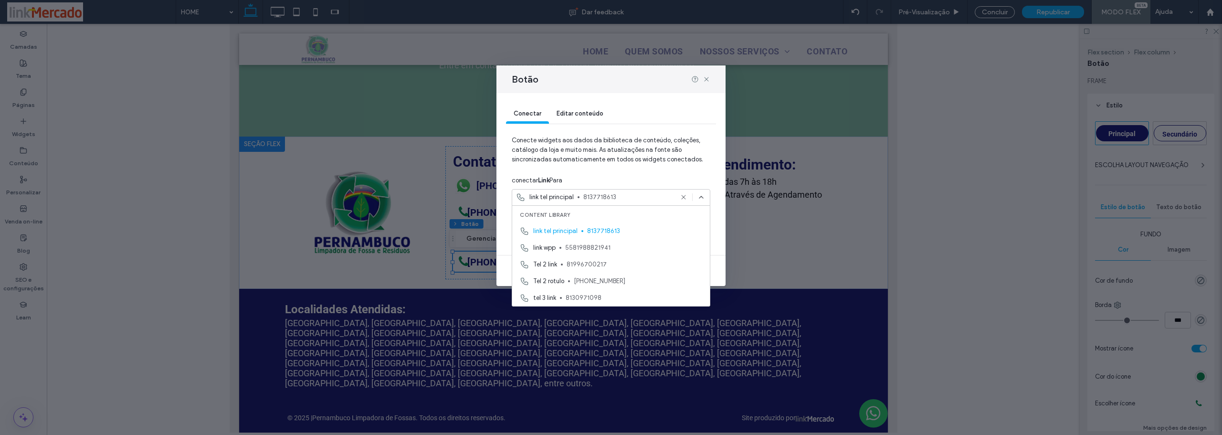
scroll to position [84, 0]
click at [554, 215] on span "tel 3 link" at bounding box center [544, 215] width 23 height 10
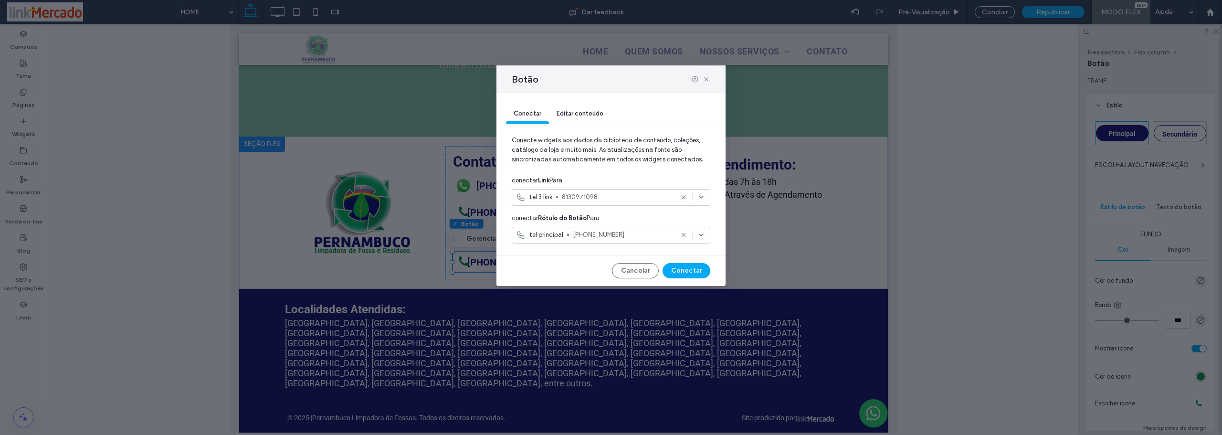
click at [580, 231] on span "(81) 3771-8613" at bounding box center [623, 235] width 100 height 10
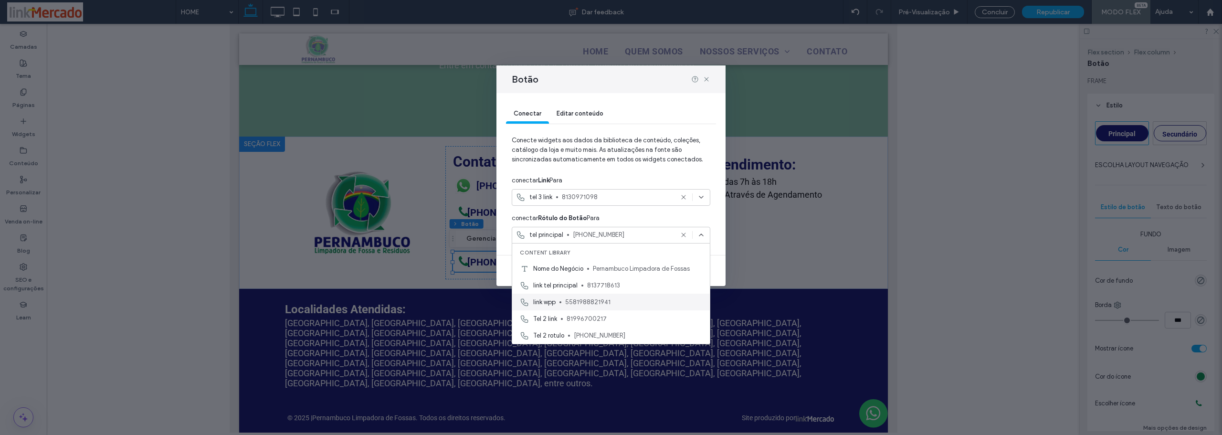
scroll to position [48, 0]
click at [562, 321] on span "Tel 3 rotulo" at bounding box center [548, 321] width 31 height 10
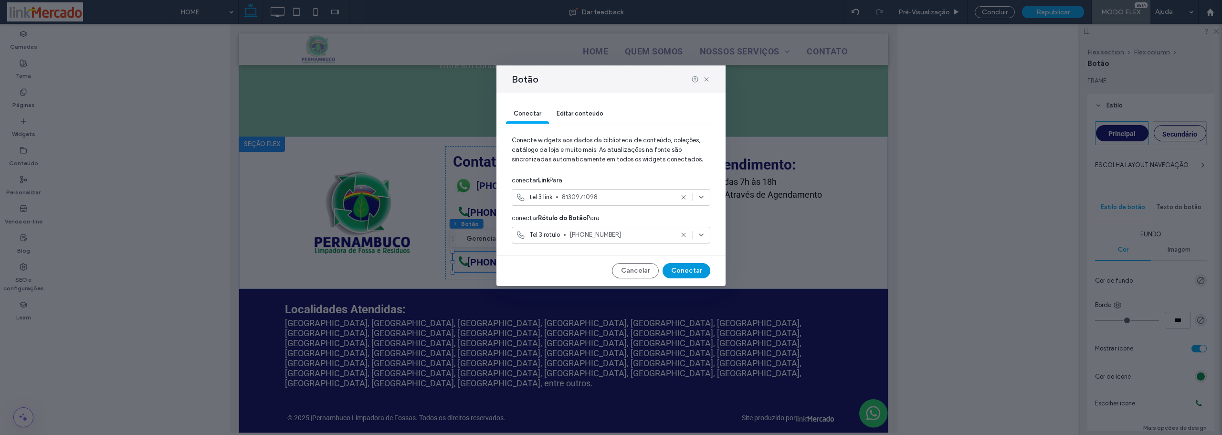
drag, startPoint x: 447, startPoint y: 244, endPoint x: 677, endPoint y: 268, distance: 230.8
click at [677, 268] on button "Conectar" at bounding box center [687, 270] width 48 height 15
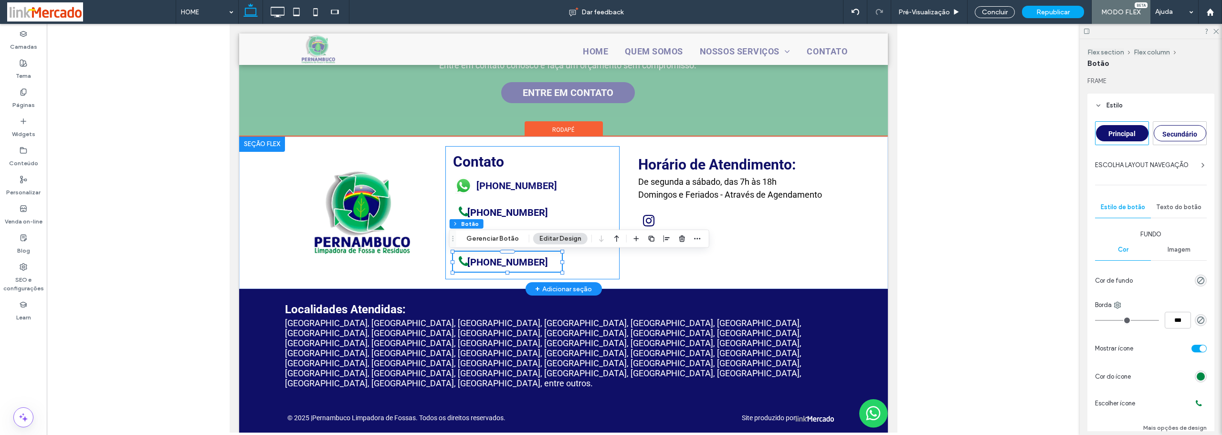
click at [592, 264] on div "Contato (81) 98882-1941 (81) 3771-8613 (81) 99670-0217 (81) 3097-1098" at bounding box center [532, 213] width 174 height 134
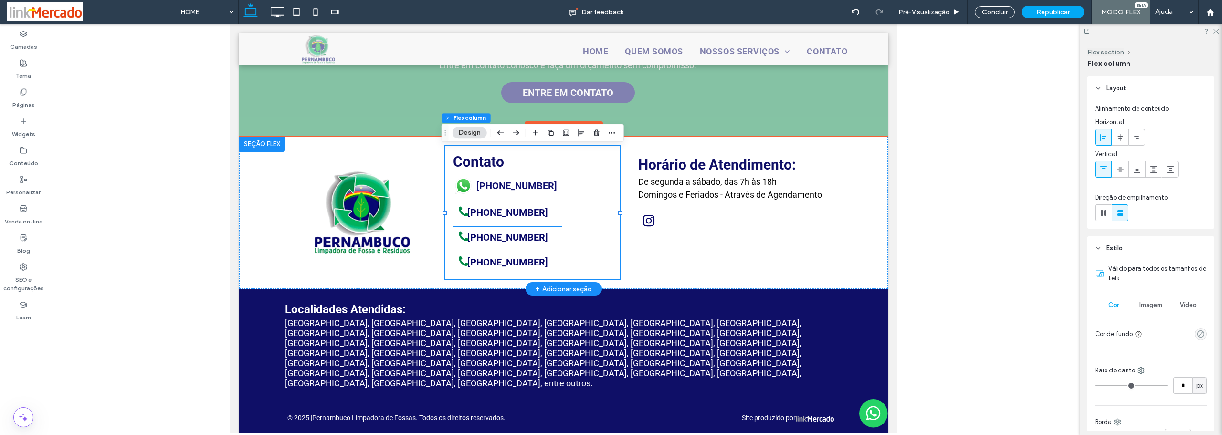
click at [545, 244] on link "(81) 99670-0217" at bounding box center [507, 237] width 109 height 20
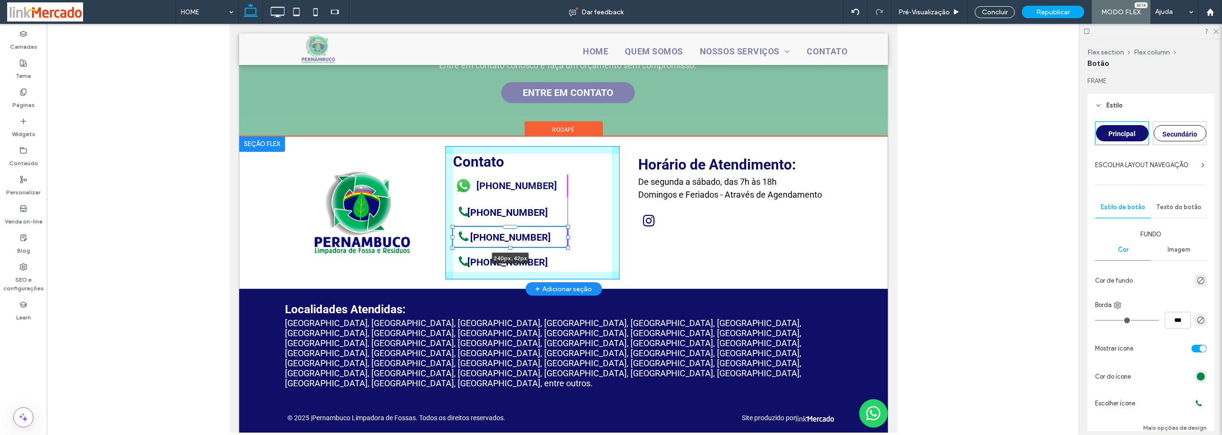
drag, startPoint x: 558, startPoint y: 241, endPoint x: 563, endPoint y: 240, distance: 4.9
click at [566, 239] on div at bounding box center [568, 237] width 4 height 4
type input "***"
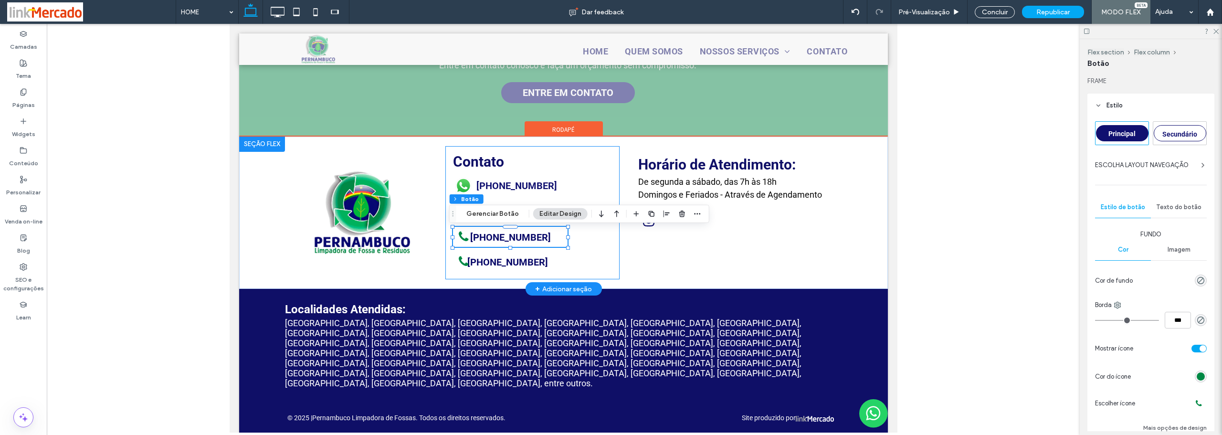
click at [589, 268] on div "Contato (81) 98882-1941 (81) 3771-8613 (81) 99670-0217 240px , 42px (81) 3097-1…" at bounding box center [532, 213] width 174 height 134
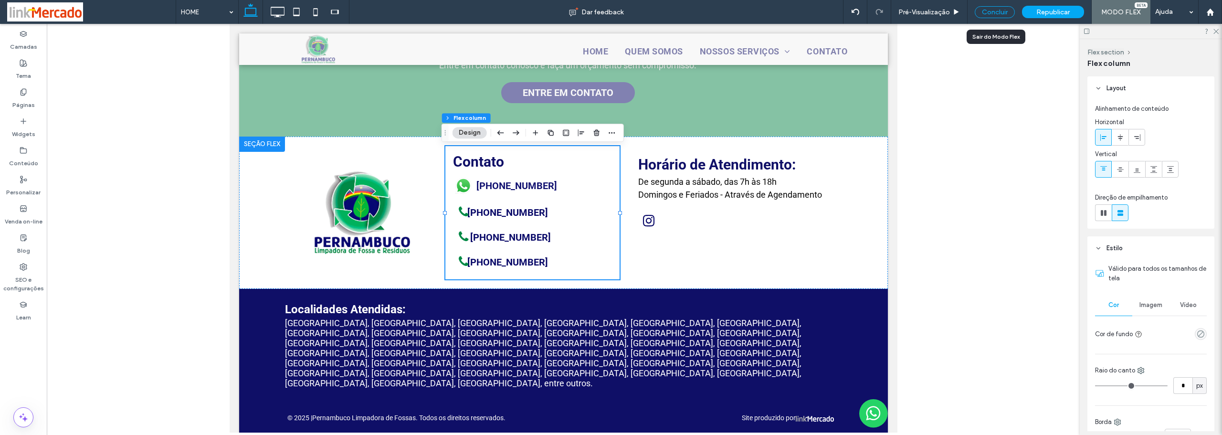
drag, startPoint x: 386, startPoint y: 43, endPoint x: 1002, endPoint y: 11, distance: 617.1
click at [1002, 11] on div "Concluir" at bounding box center [995, 12] width 40 height 12
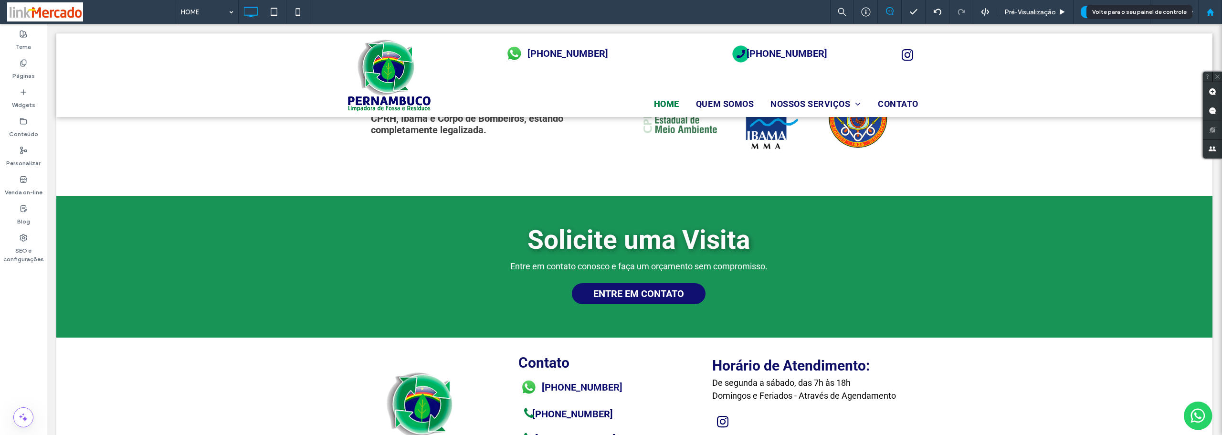
click at [1215, 16] on div at bounding box center [1210, 12] width 23 height 8
